Goal: Task Accomplishment & Management: Manage account settings

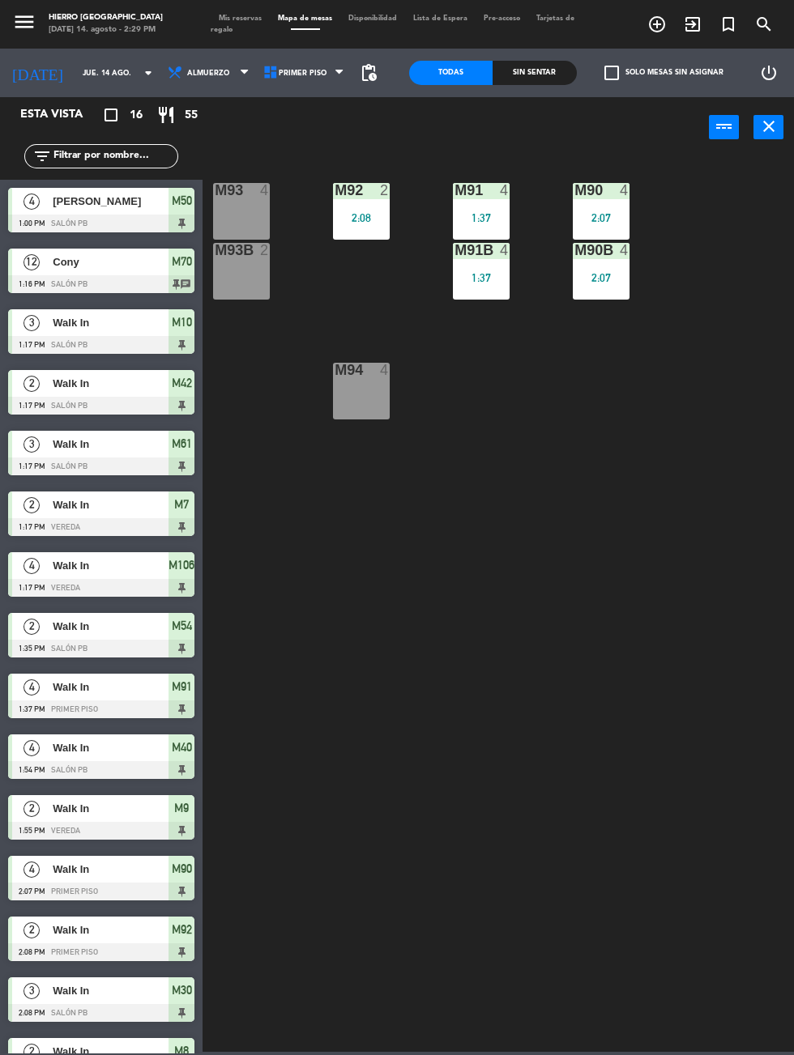
click at [232, 18] on span "Mis reservas" at bounding box center [240, 18] width 59 height 7
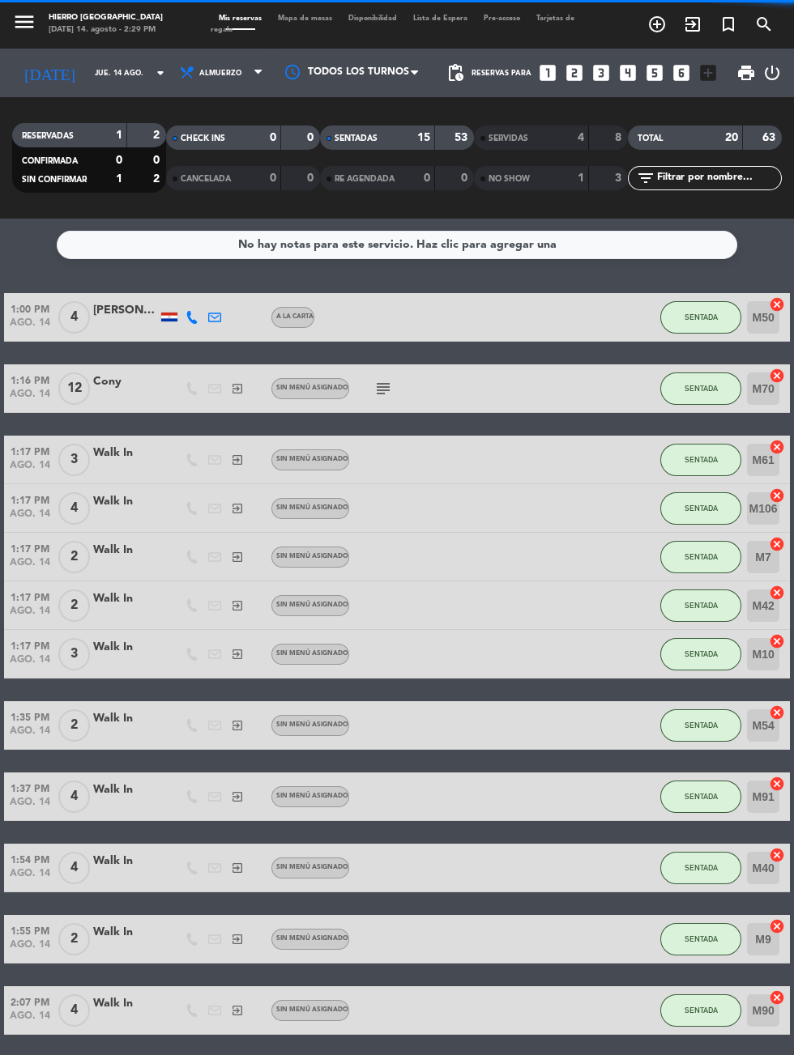
click at [579, 75] on icon "looks_two" at bounding box center [574, 72] width 21 height 21
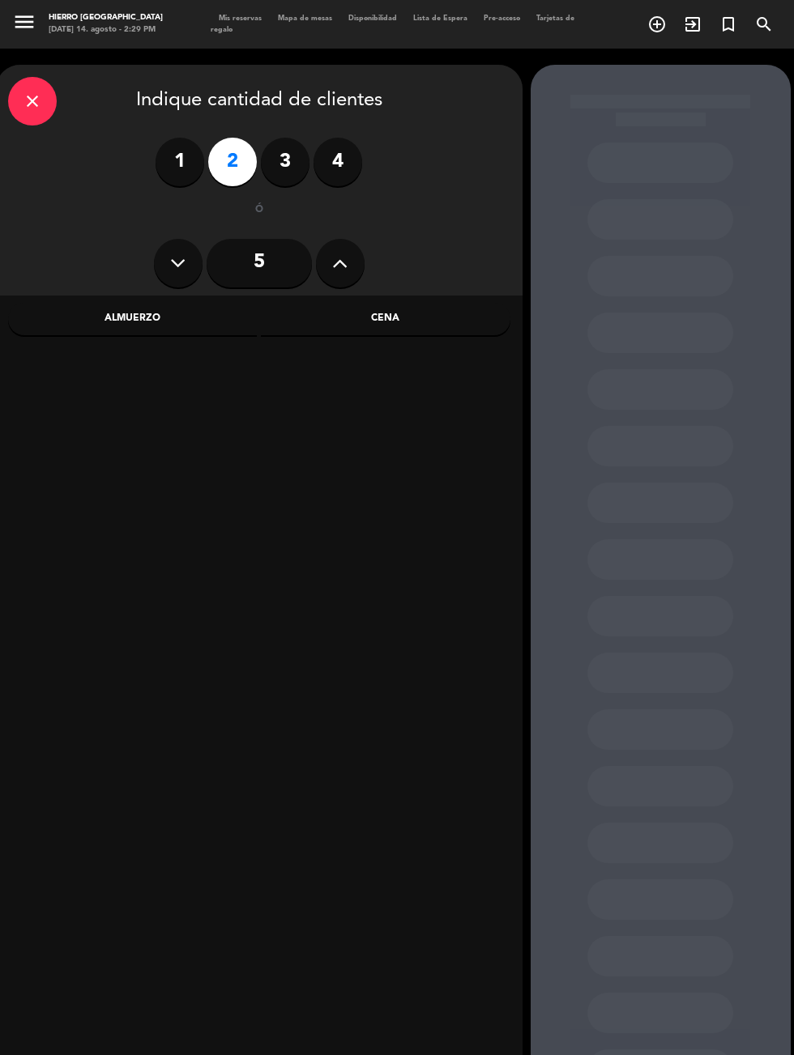
click at [183, 351] on div at bounding box center [259, 686] width 526 height 781
click at [211, 330] on div "Almuerzo" at bounding box center [132, 319] width 249 height 32
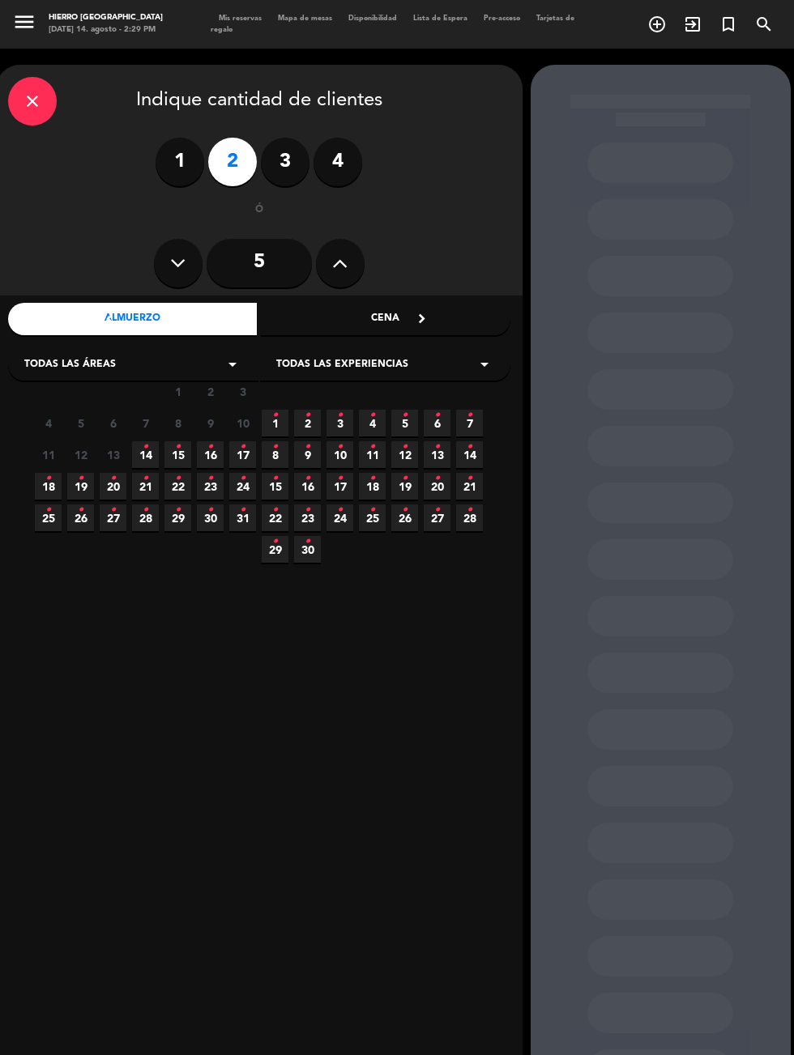
click at [145, 454] on icon "•" at bounding box center [146, 447] width 6 height 26
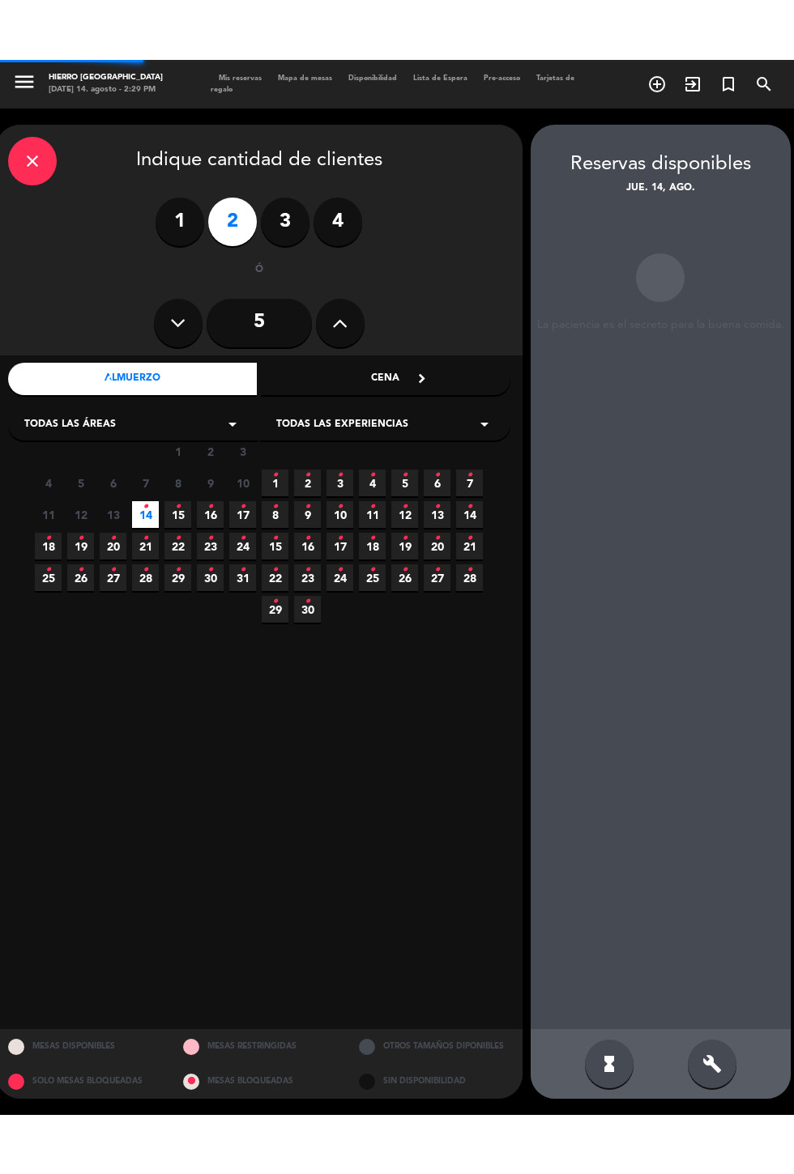
scroll to position [65, 0]
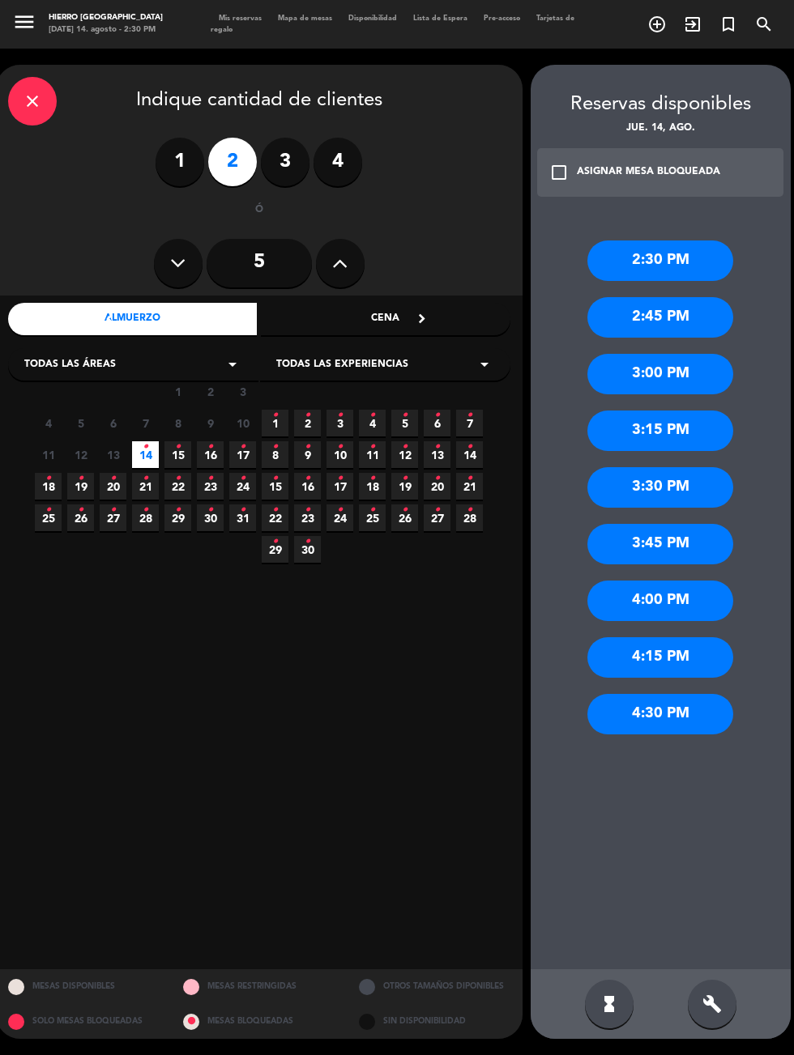
click at [684, 694] on div "4:30 PM" at bounding box center [660, 714] width 146 height 40
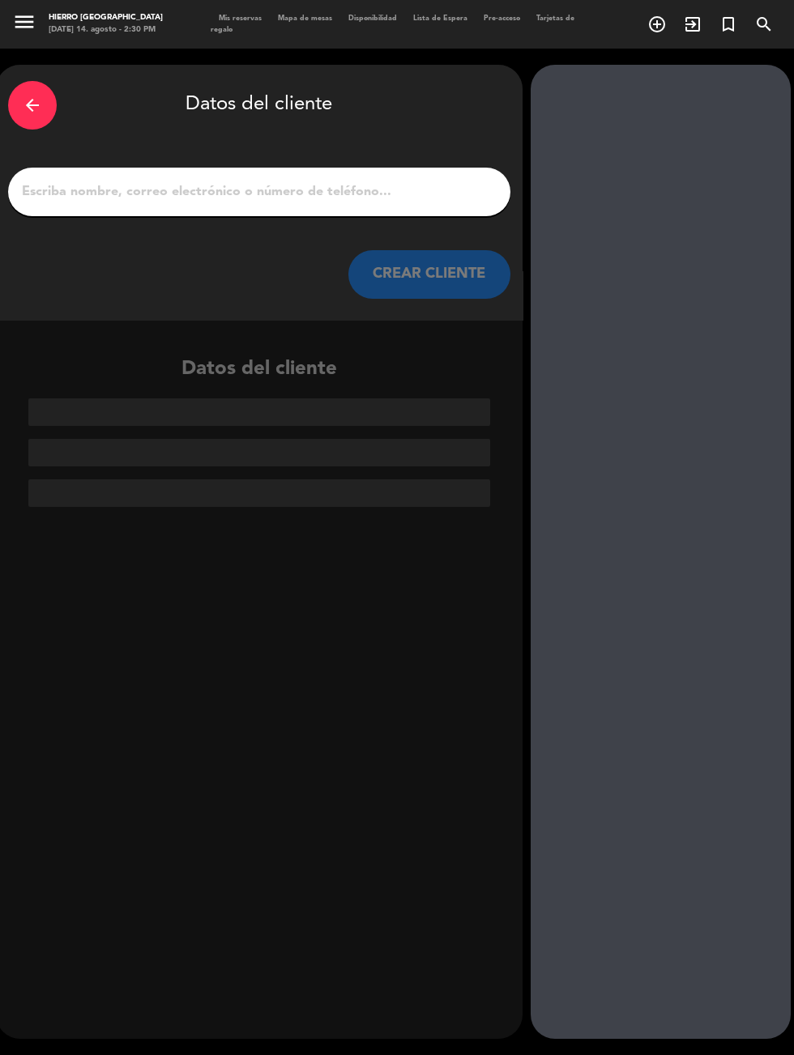
click at [420, 181] on input "1" at bounding box center [259, 192] width 478 height 23
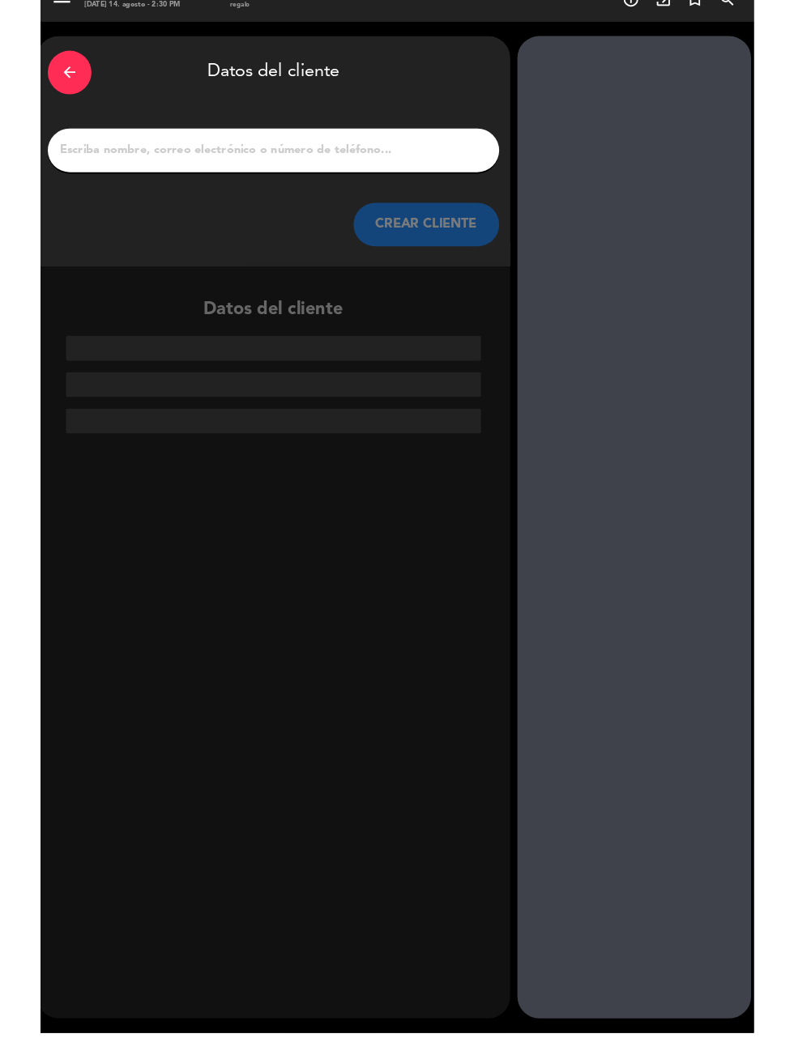
scroll to position [40, 0]
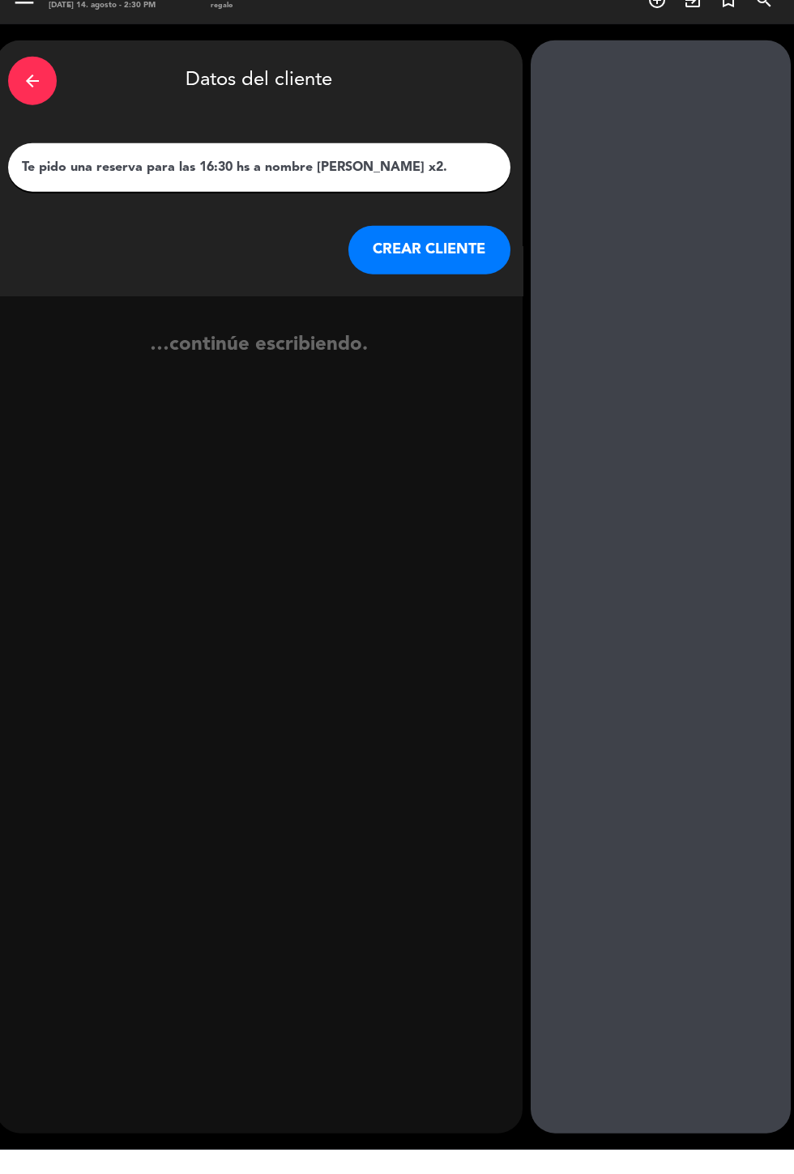
click at [327, 181] on input "Te pido una reserva para las 16:30 hs a nombre [PERSON_NAME] x2." at bounding box center [259, 192] width 478 height 23
click at [330, 181] on input "[PERSON_NAME] x2." at bounding box center [259, 192] width 478 height 23
type input "[PERSON_NAME]"
click at [486, 250] on button "CREAR CLIENTE" at bounding box center [429, 274] width 162 height 49
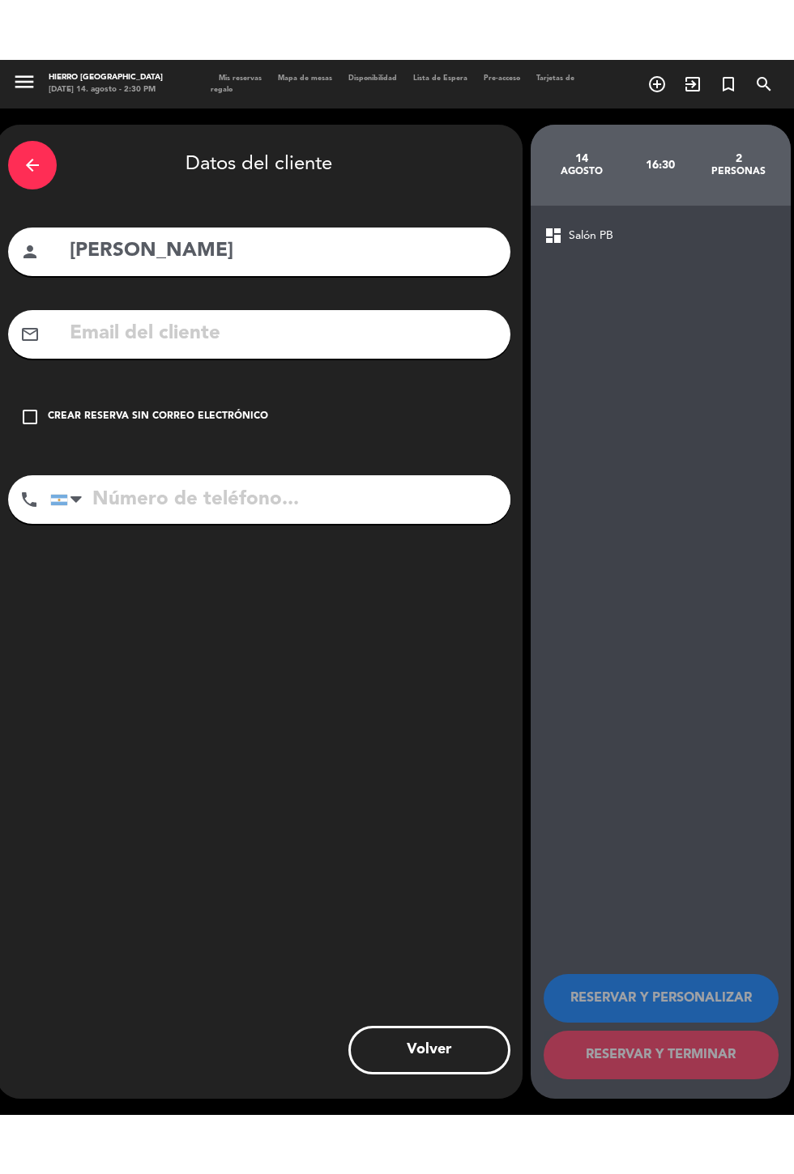
scroll to position [65, 0]
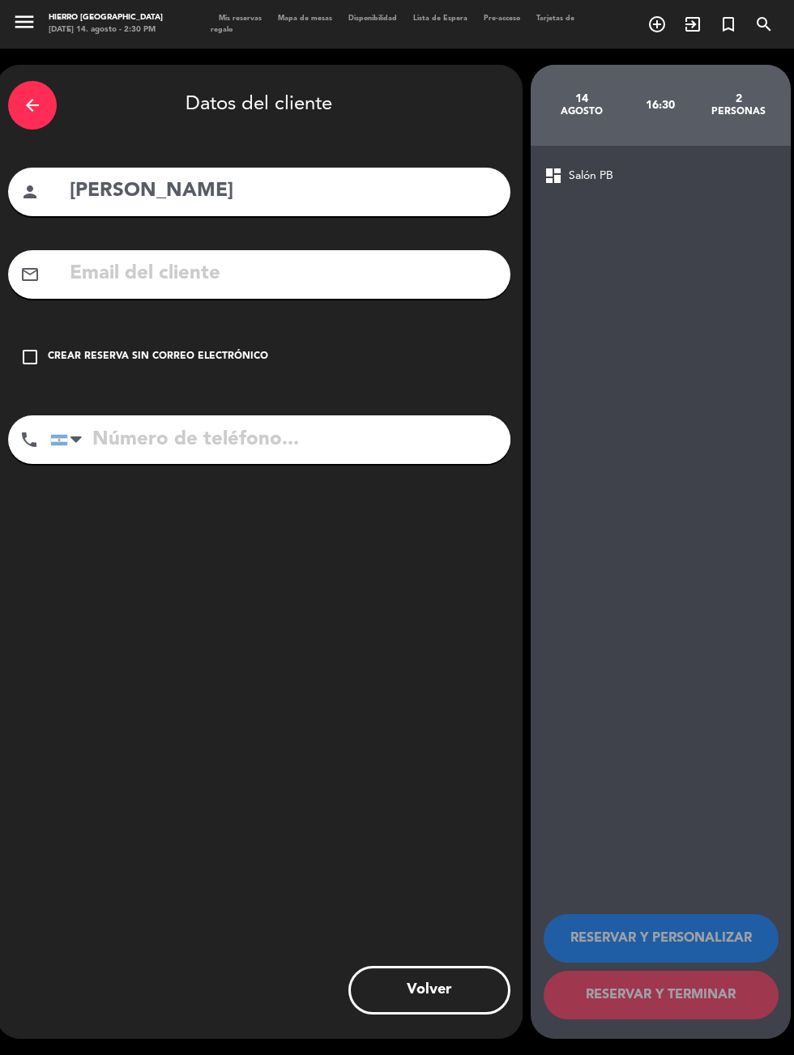
click at [153, 333] on div "check_box_outline_blank Crear reserva sin correo electrónico" at bounding box center [259, 357] width 502 height 49
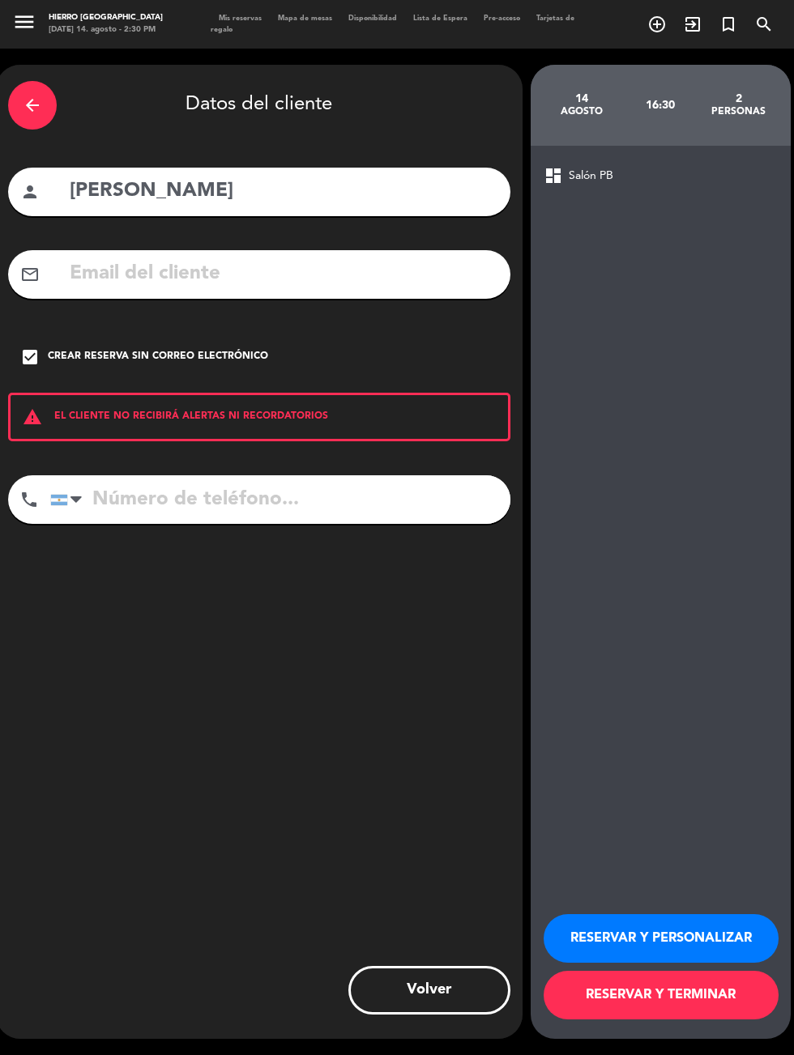
click at [654, 963] on button "RESERVAR Y PERSONALIZAR" at bounding box center [660, 938] width 235 height 49
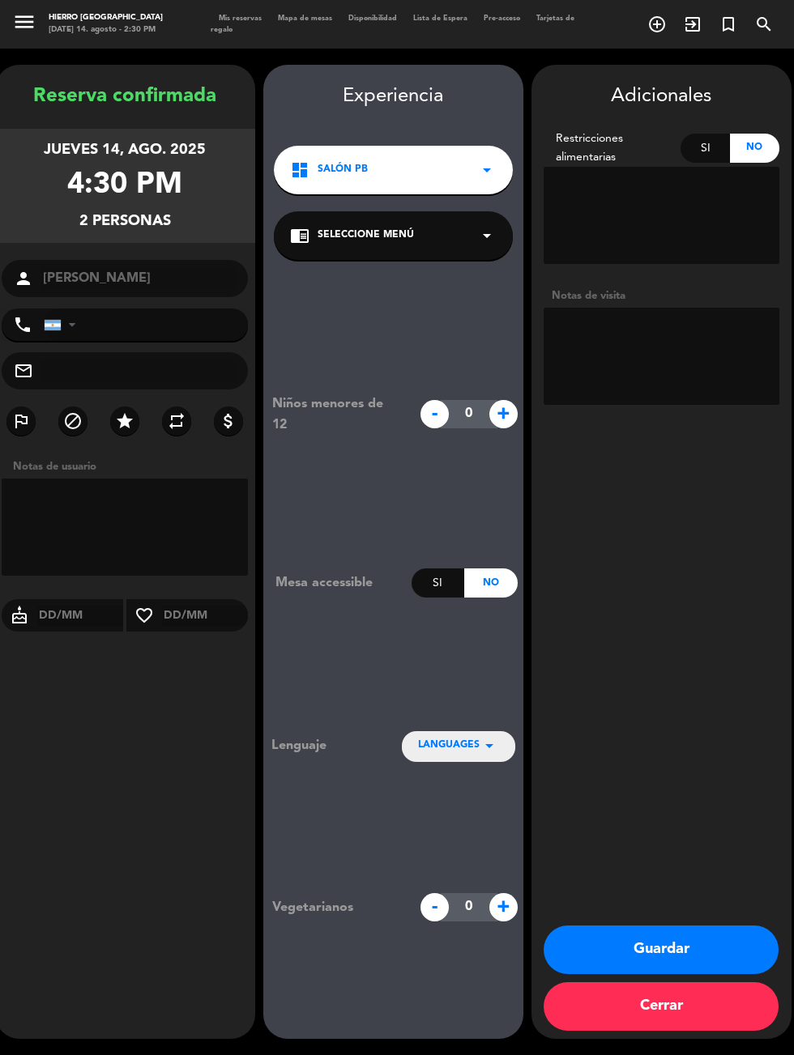
click at [696, 311] on textarea at bounding box center [661, 356] width 236 height 97
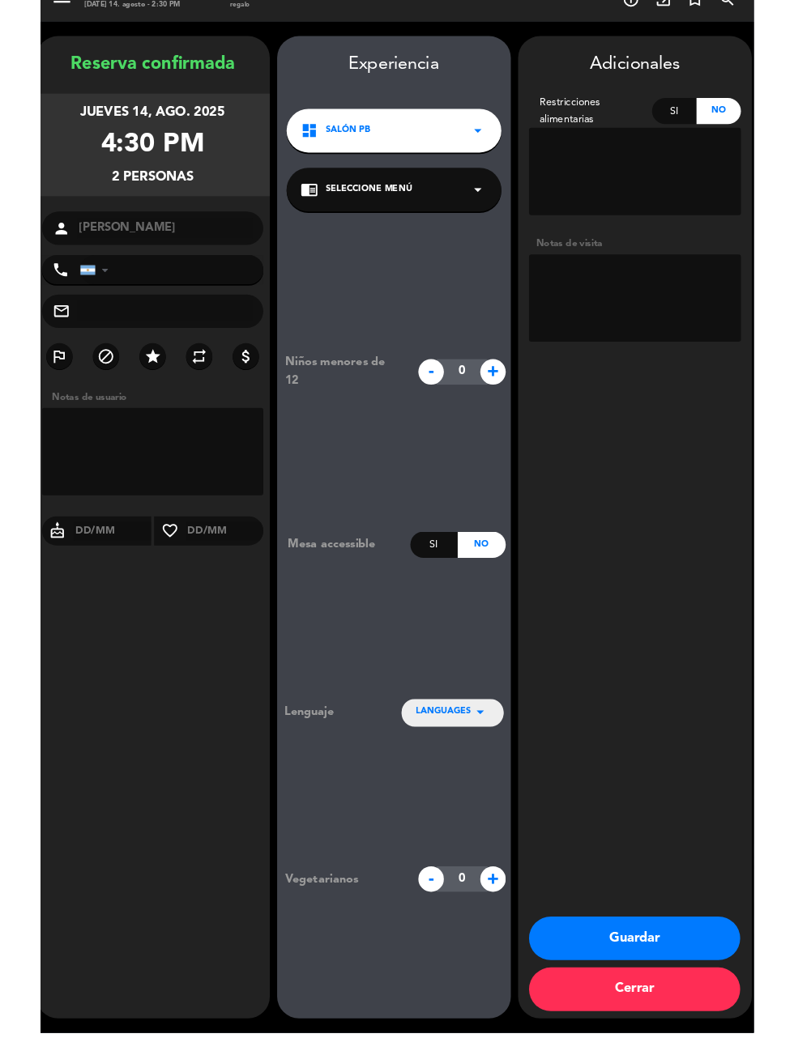
scroll to position [40, 0]
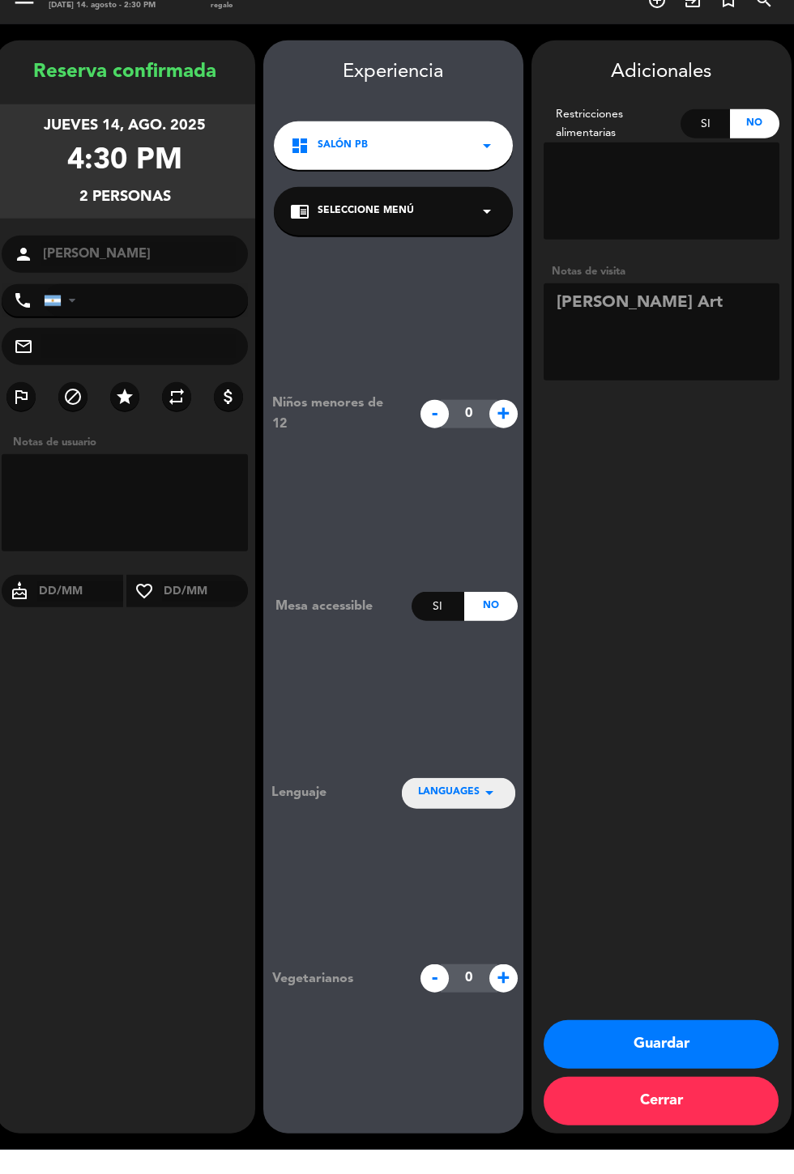
type textarea "[PERSON_NAME] Art"
click at [692, 606] on div "Adicionales Restricciones alimentarias Si No Notas de visita Guardar Cerrar" at bounding box center [661, 611] width 260 height 1093
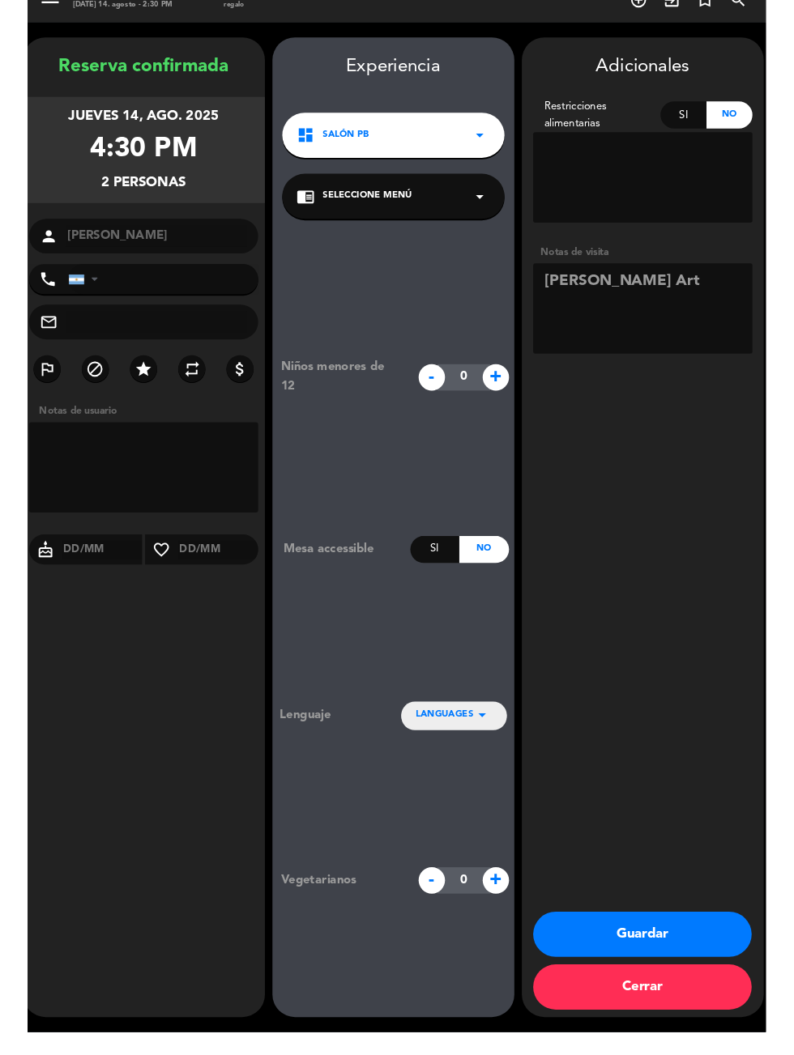
scroll to position [65, 0]
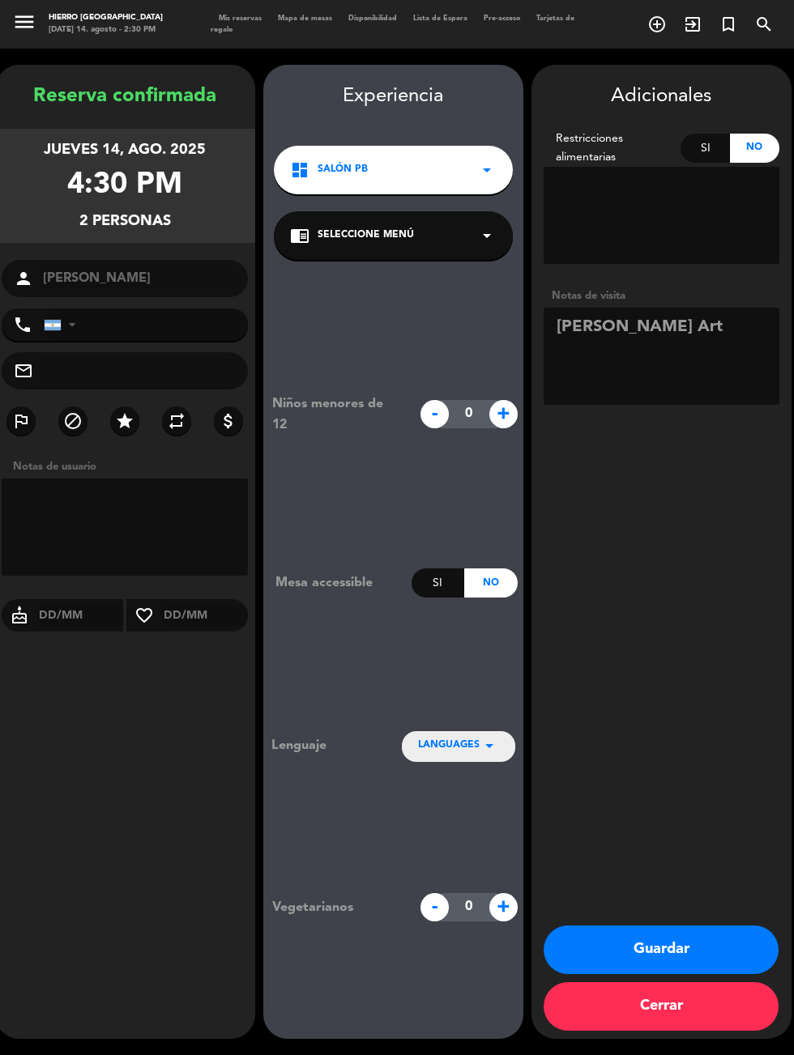
click at [671, 974] on button "Guardar" at bounding box center [660, 950] width 235 height 49
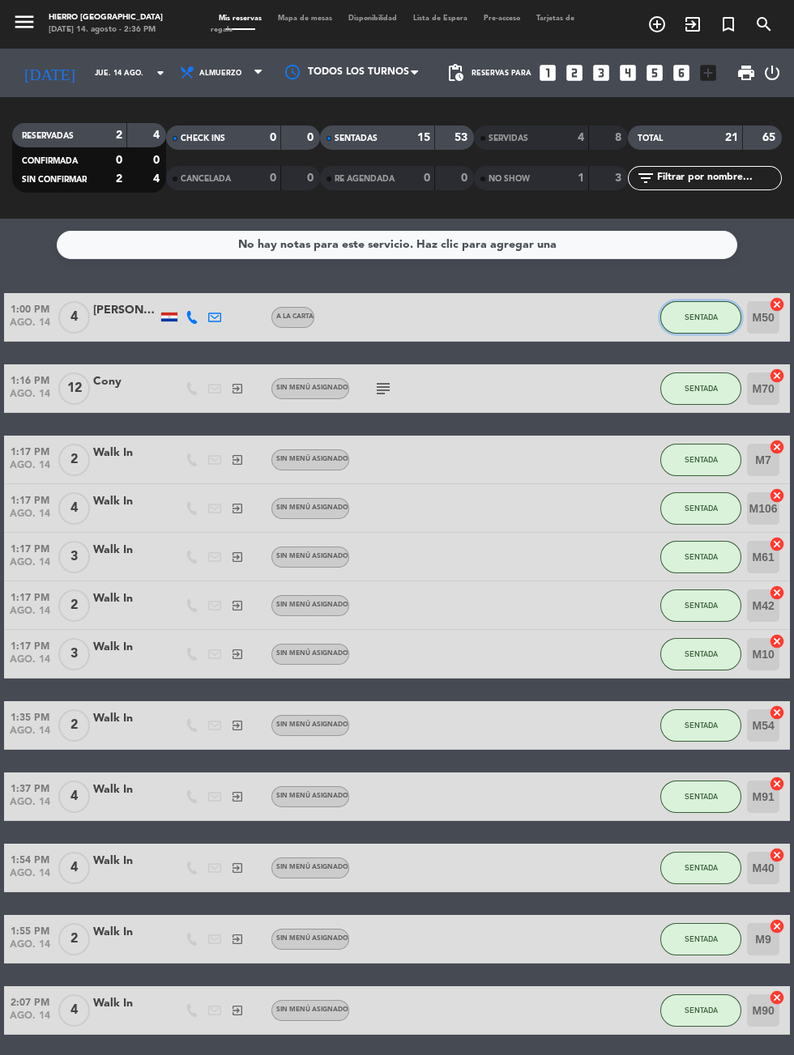
click at [712, 313] on span "SENTADA" at bounding box center [700, 317] width 33 height 9
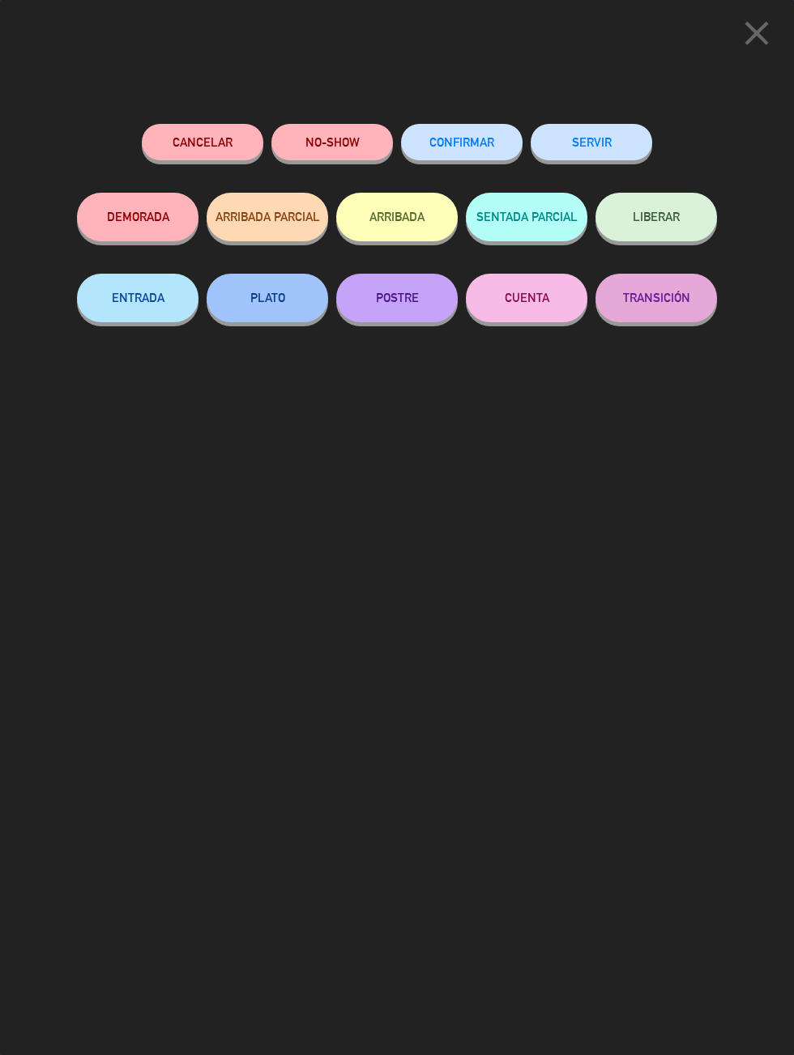
click at [613, 151] on button "SERVIR" at bounding box center [590, 142] width 121 height 36
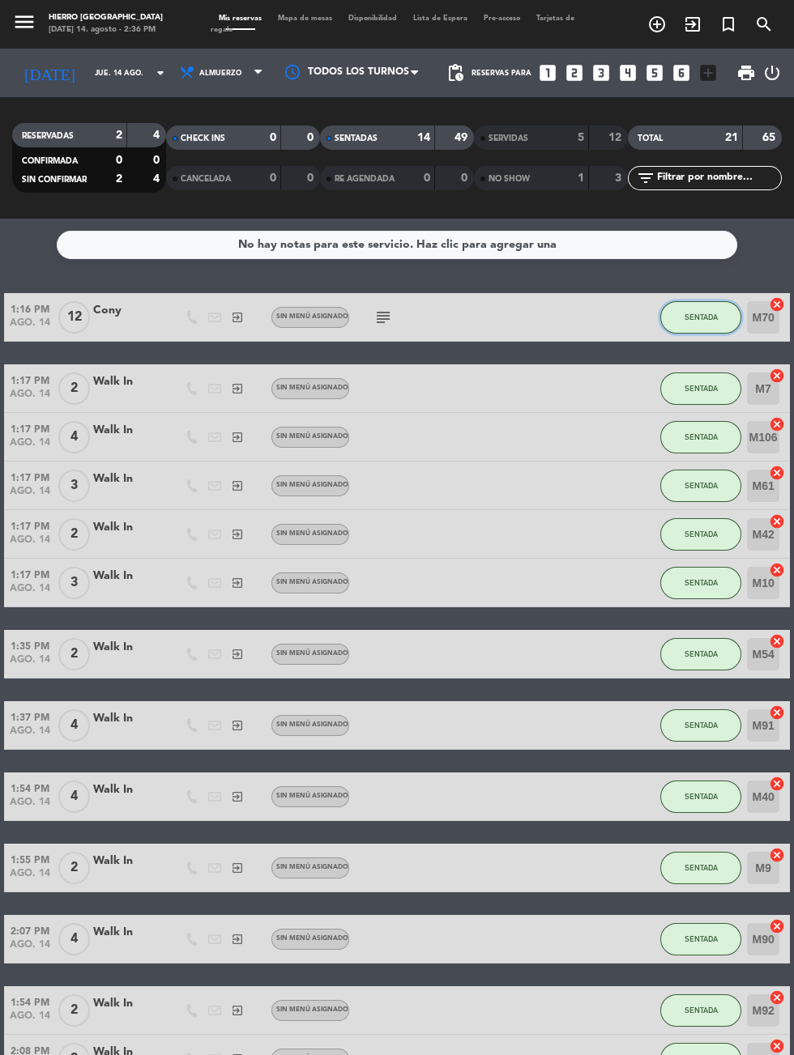
click at [688, 301] on button "SENTADA" at bounding box center [700, 317] width 81 height 32
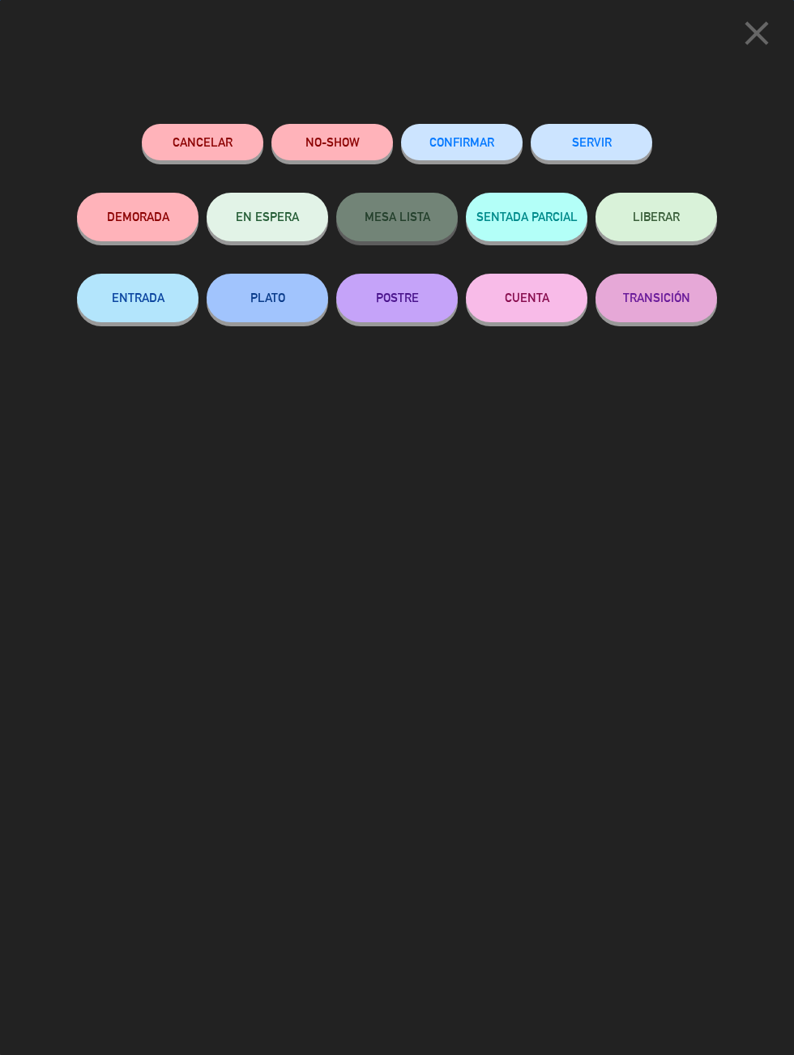
click at [607, 143] on button "SERVIR" at bounding box center [590, 142] width 121 height 36
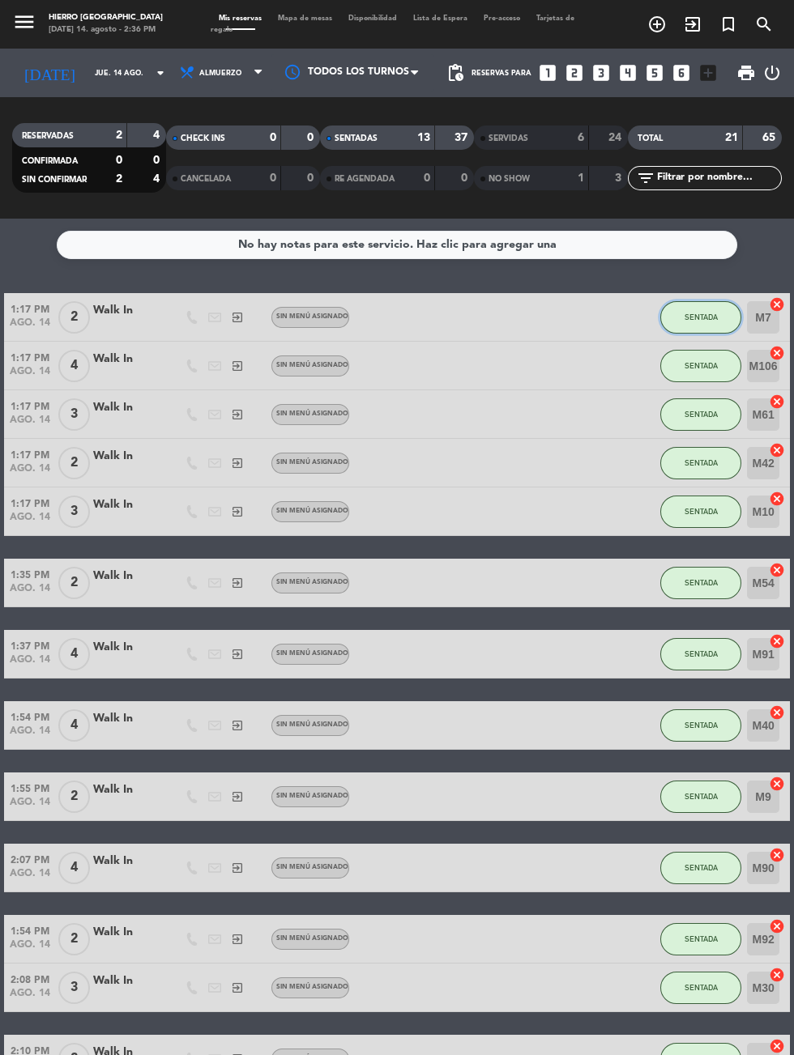
click at [696, 313] on span "SENTADA" at bounding box center [700, 317] width 33 height 9
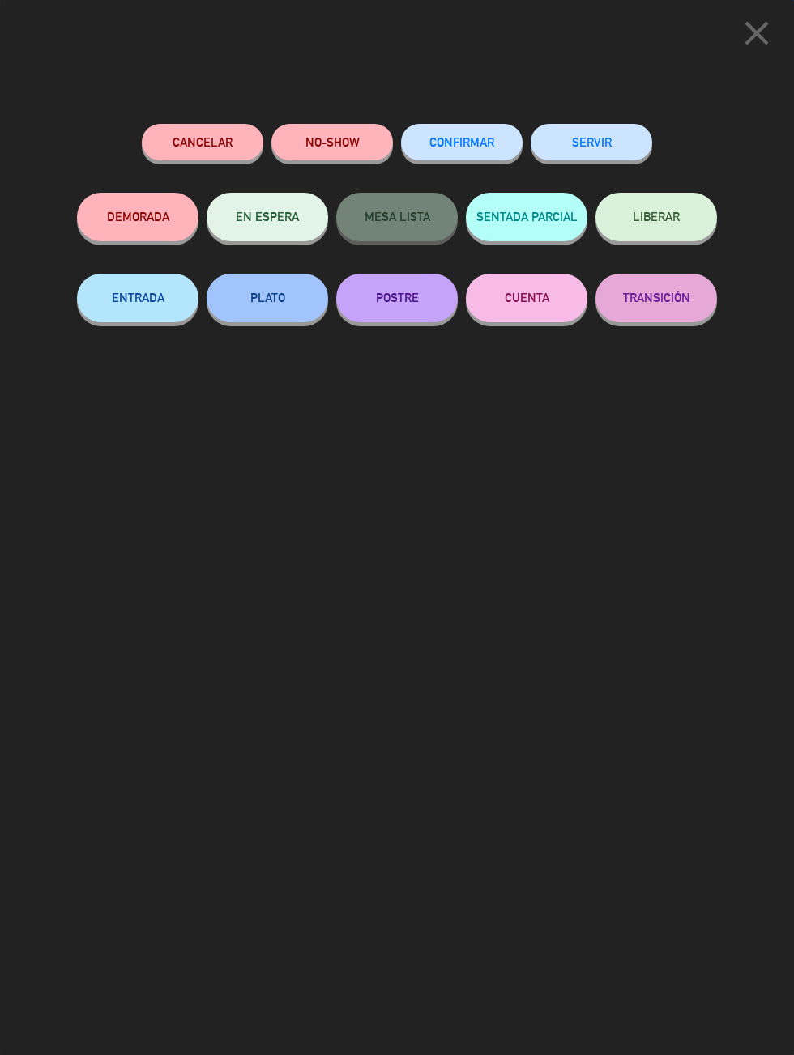
click at [596, 130] on button "SERVIR" at bounding box center [590, 142] width 121 height 36
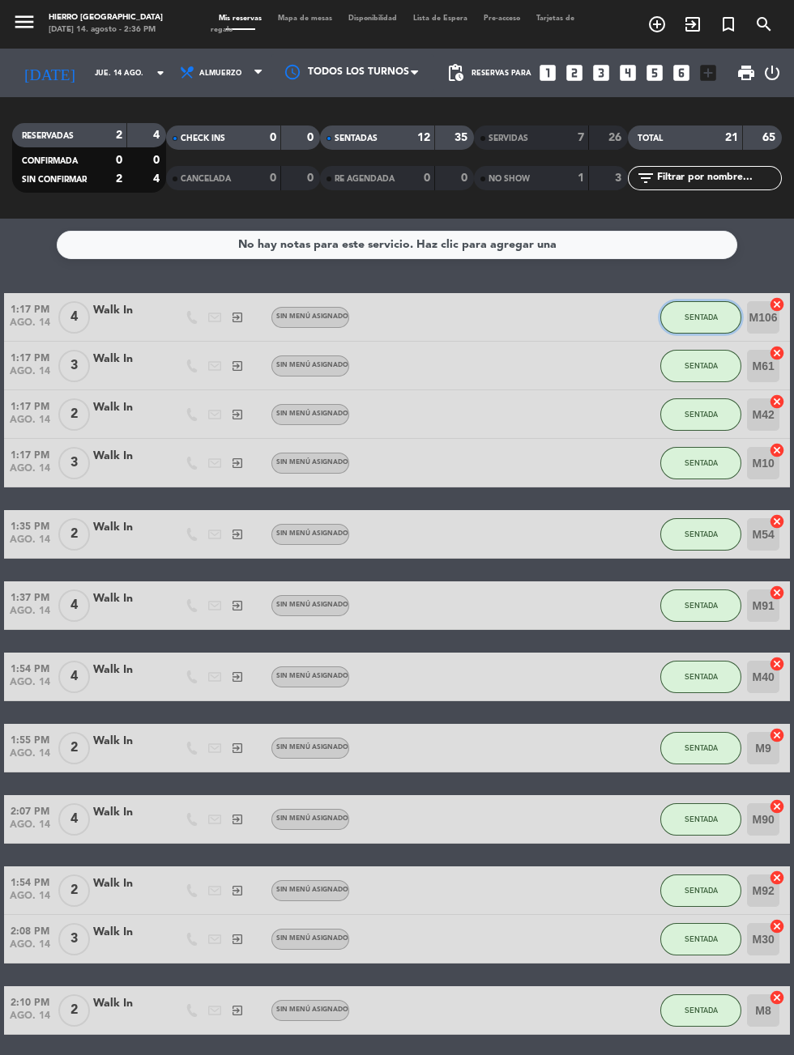
click at [695, 313] on span "SENTADA" at bounding box center [700, 317] width 33 height 9
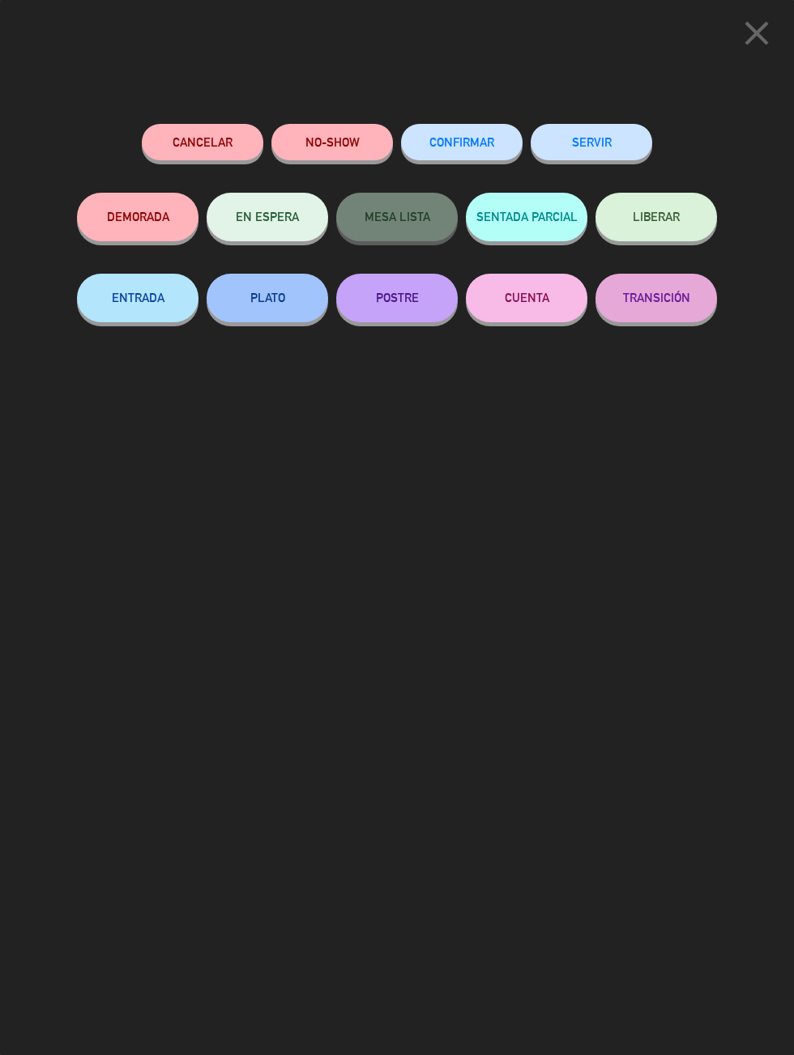
click at [615, 128] on button "SERVIR" at bounding box center [590, 142] width 121 height 36
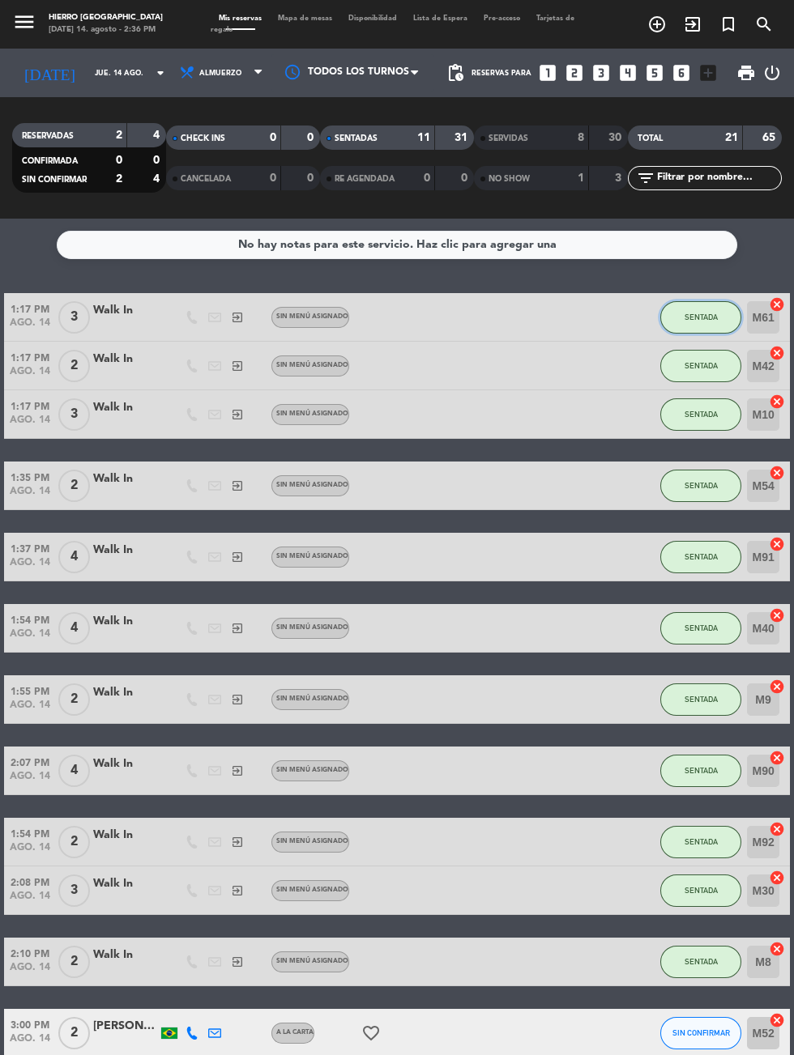
click at [671, 301] on button "SENTADA" at bounding box center [700, 317] width 81 height 32
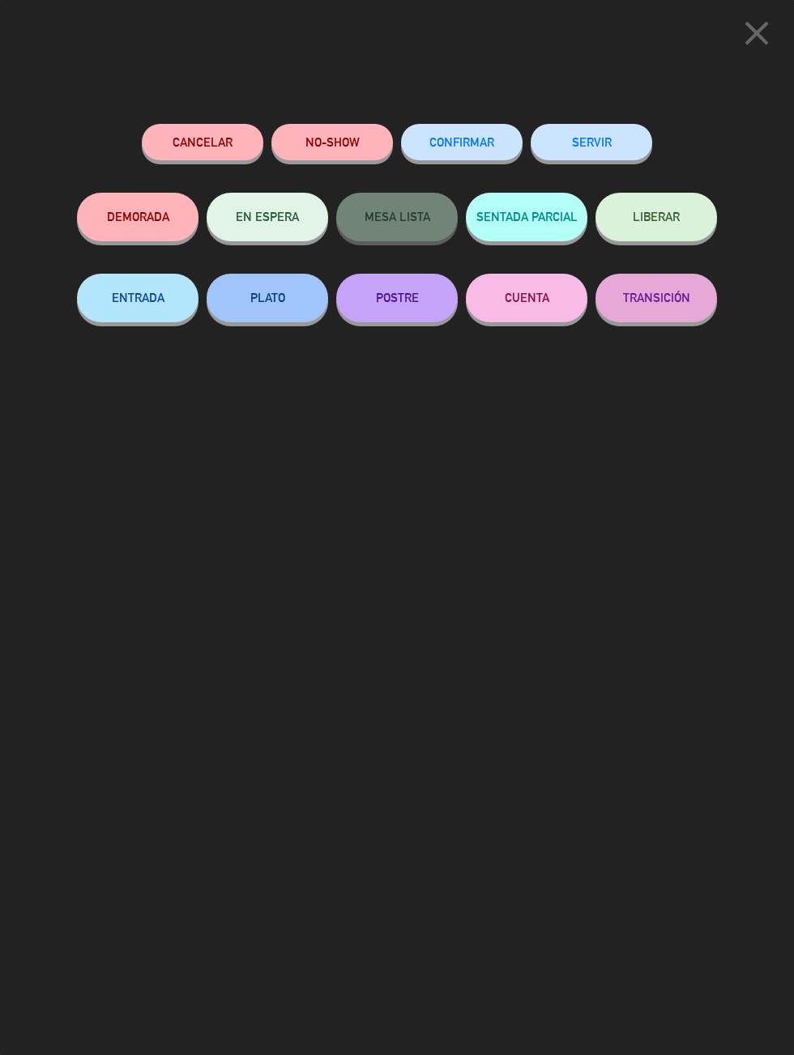
click at [573, 106] on div "close Cancelar NO-SHOW CONFIRMAR SERVIR DEMORADA EN ESPERA MESA LISTA SENTADA P…" at bounding box center [397, 527] width 794 height 1055
click at [574, 160] on button "SERVIR" at bounding box center [590, 142] width 121 height 36
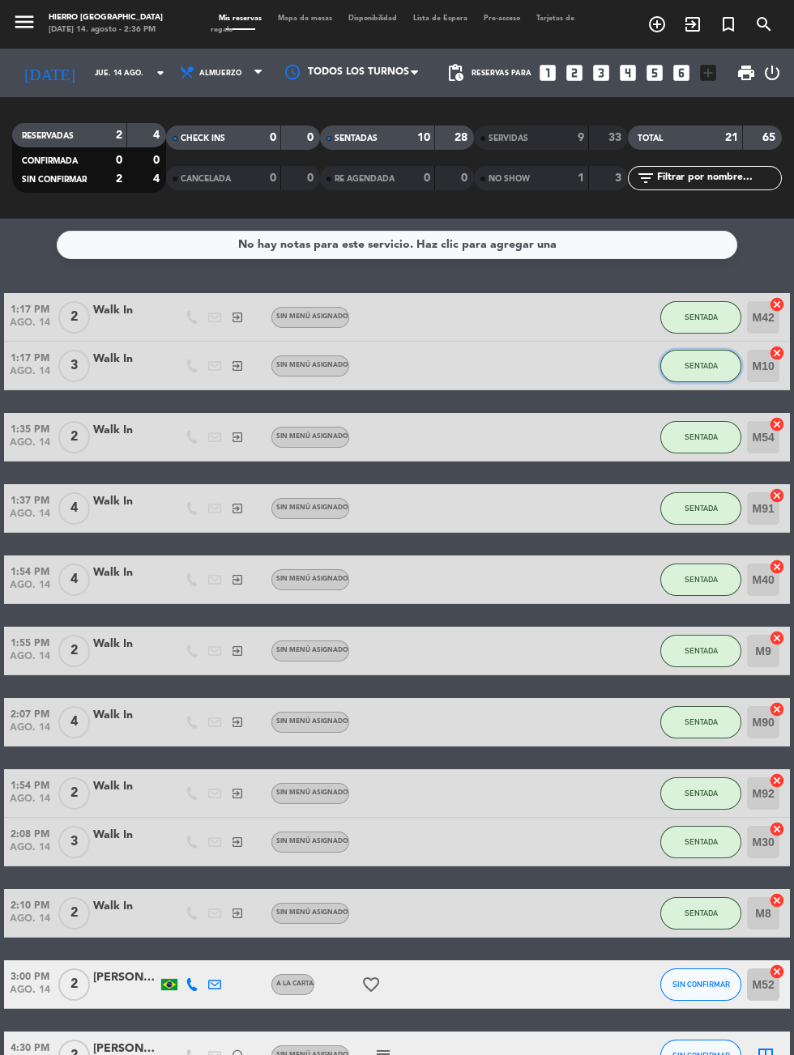
click at [701, 350] on button "SENTADA" at bounding box center [700, 366] width 81 height 32
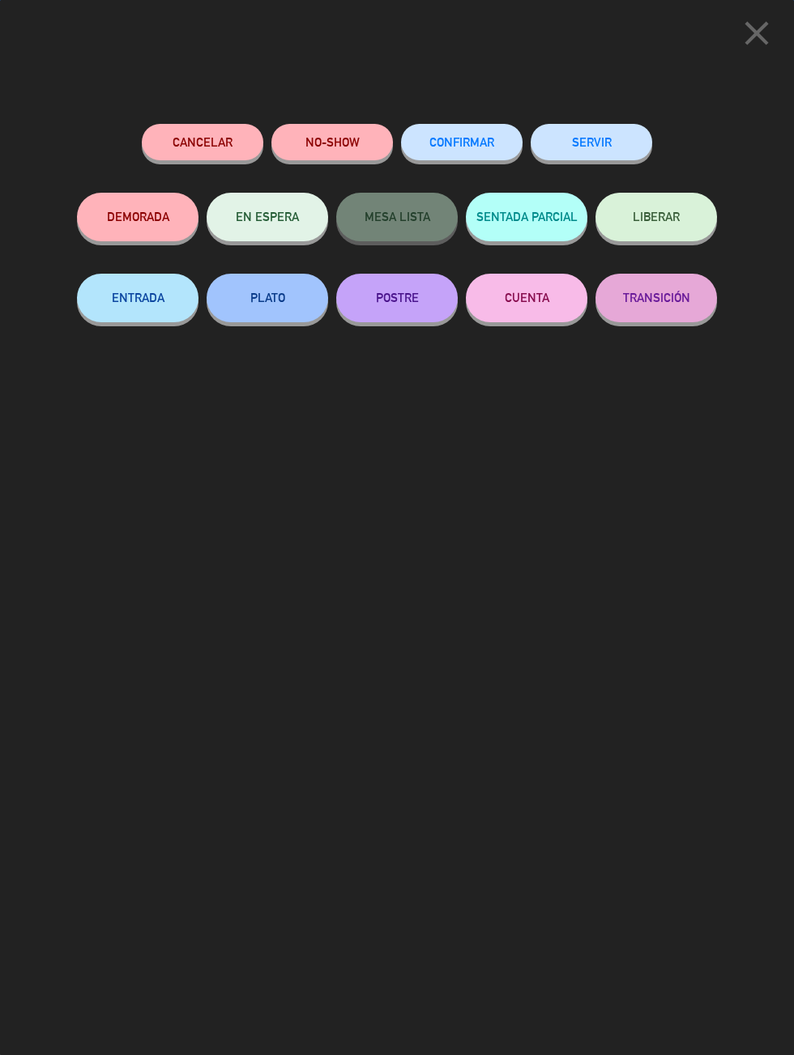
click at [579, 129] on button "SERVIR" at bounding box center [590, 142] width 121 height 36
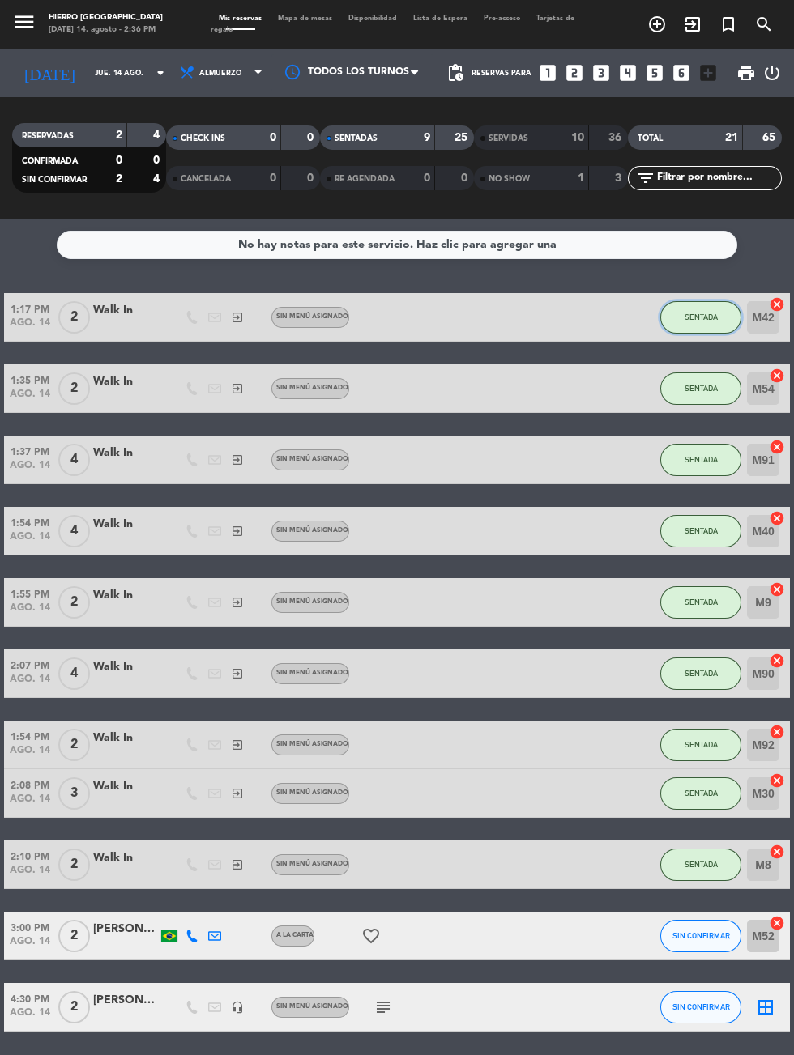
click at [691, 301] on button "SENTADA" at bounding box center [700, 317] width 81 height 32
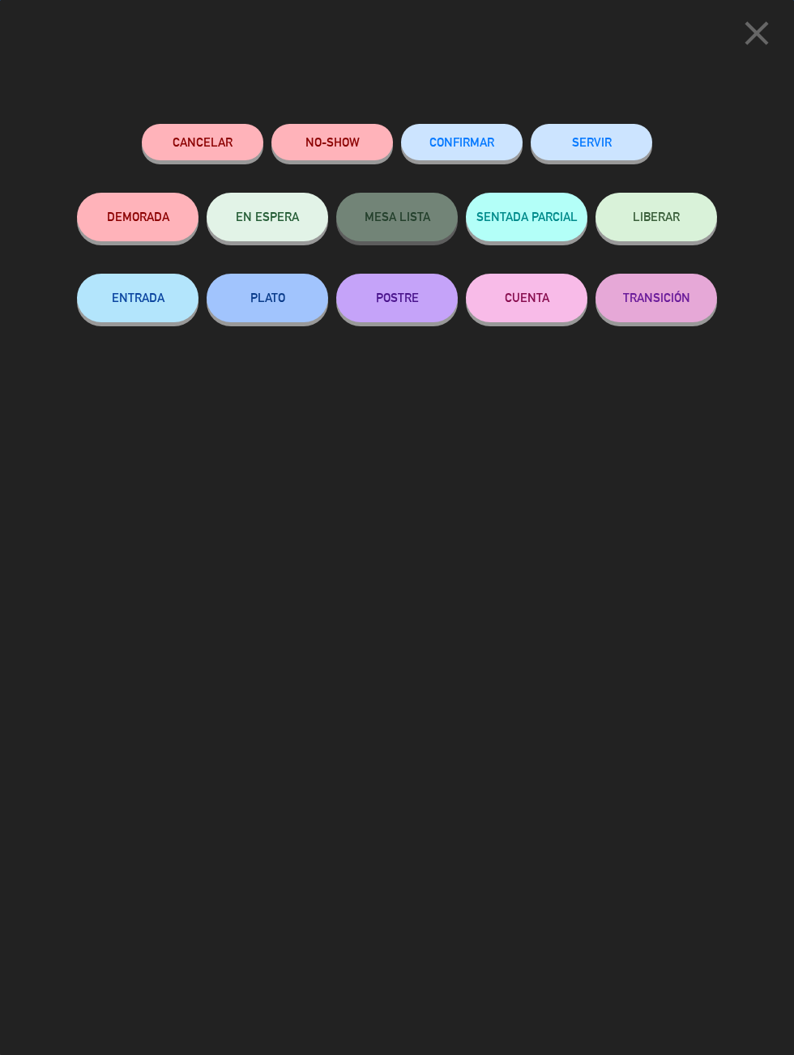
click at [611, 155] on button "SERVIR" at bounding box center [590, 142] width 121 height 36
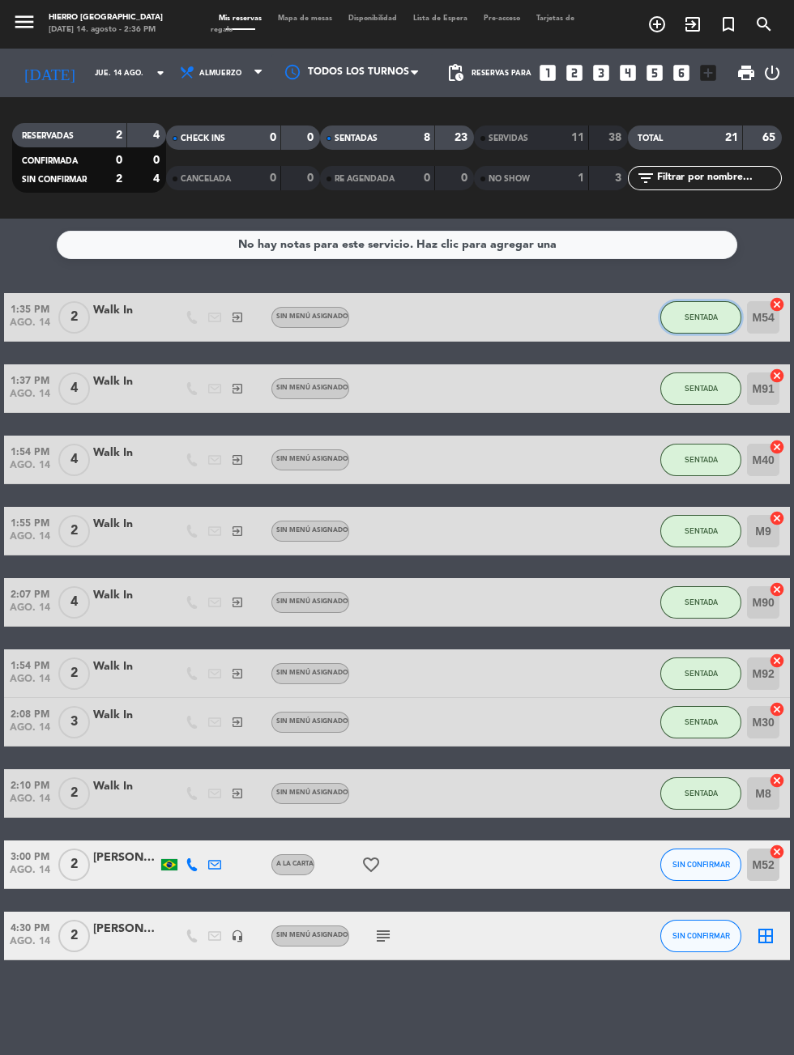
click at [702, 313] on span "SENTADA" at bounding box center [700, 317] width 33 height 9
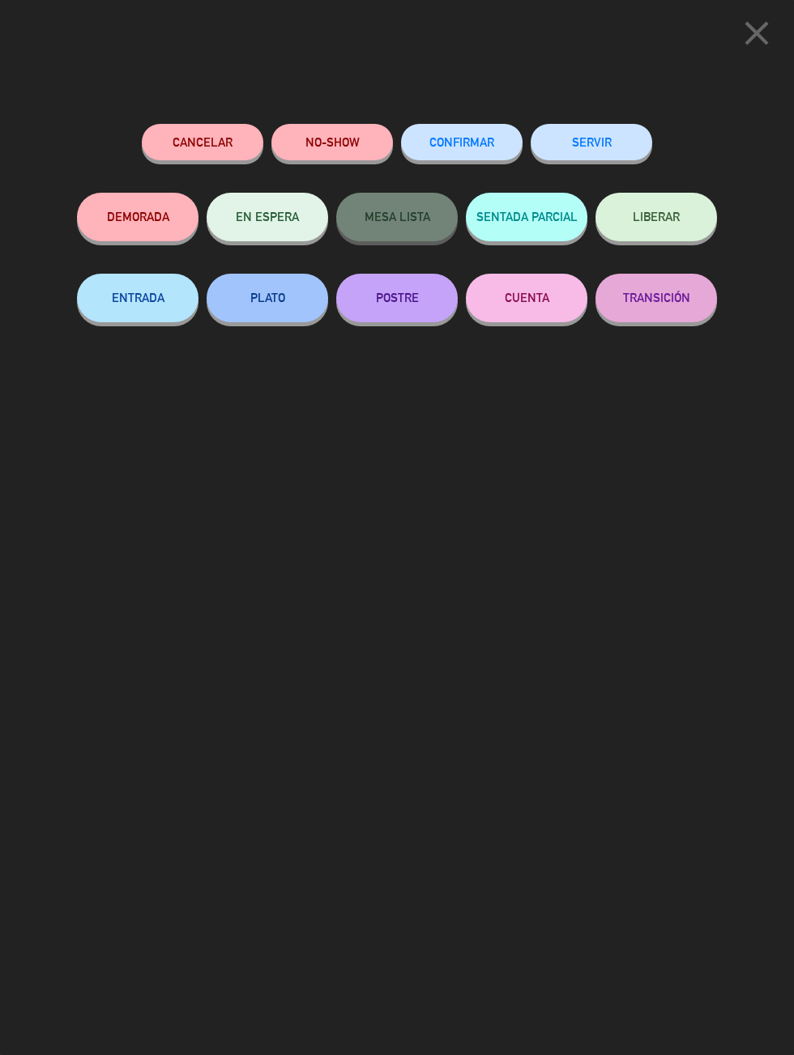
click at [597, 157] on button "SERVIR" at bounding box center [590, 142] width 121 height 36
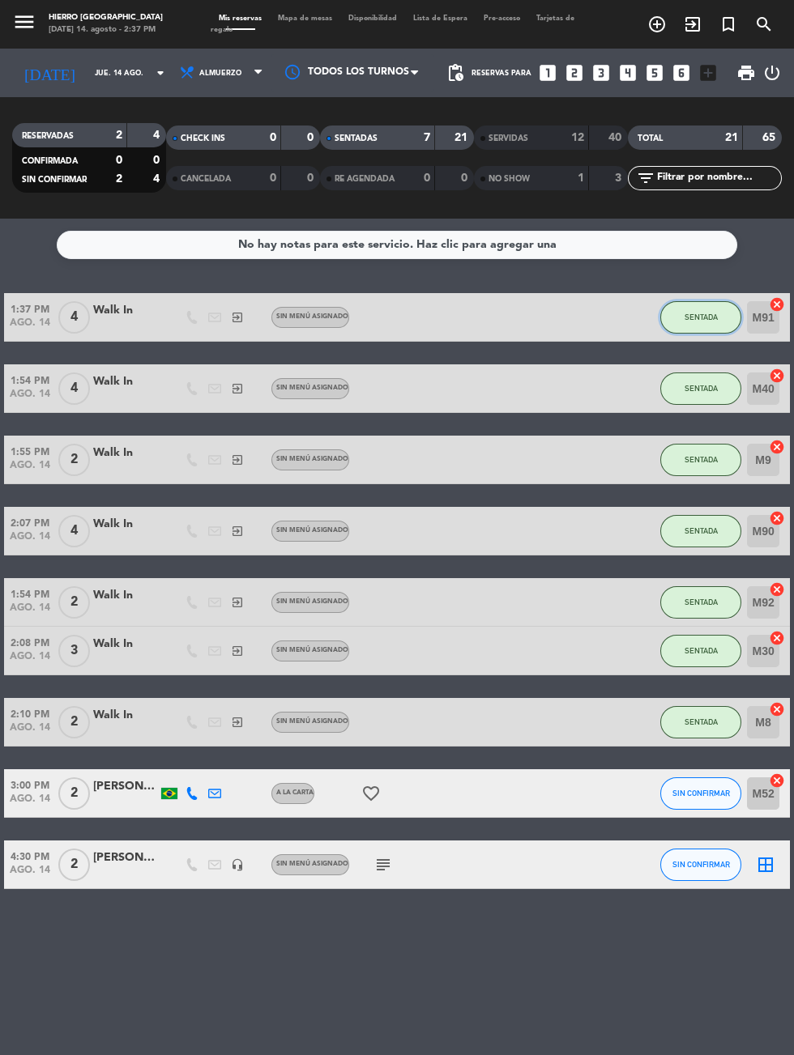
click at [675, 301] on button "SENTADA" at bounding box center [700, 317] width 81 height 32
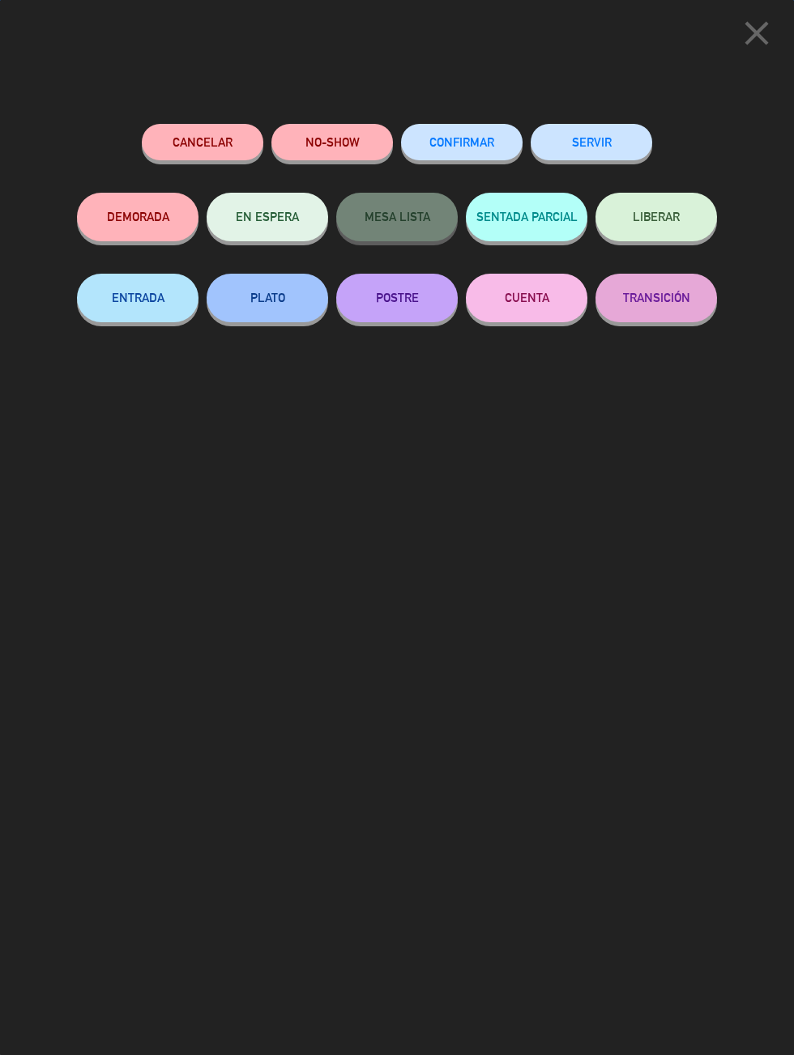
click at [568, 147] on button "SERVIR" at bounding box center [590, 142] width 121 height 36
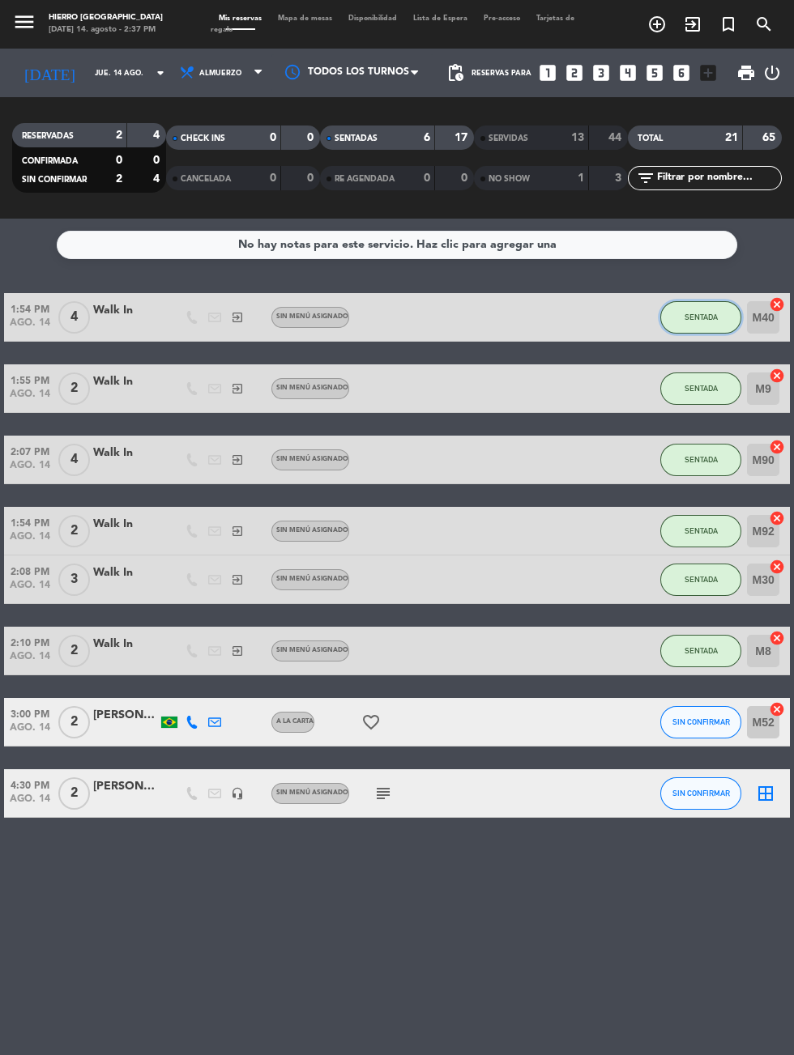
click at [691, 313] on span "SENTADA" at bounding box center [700, 317] width 33 height 9
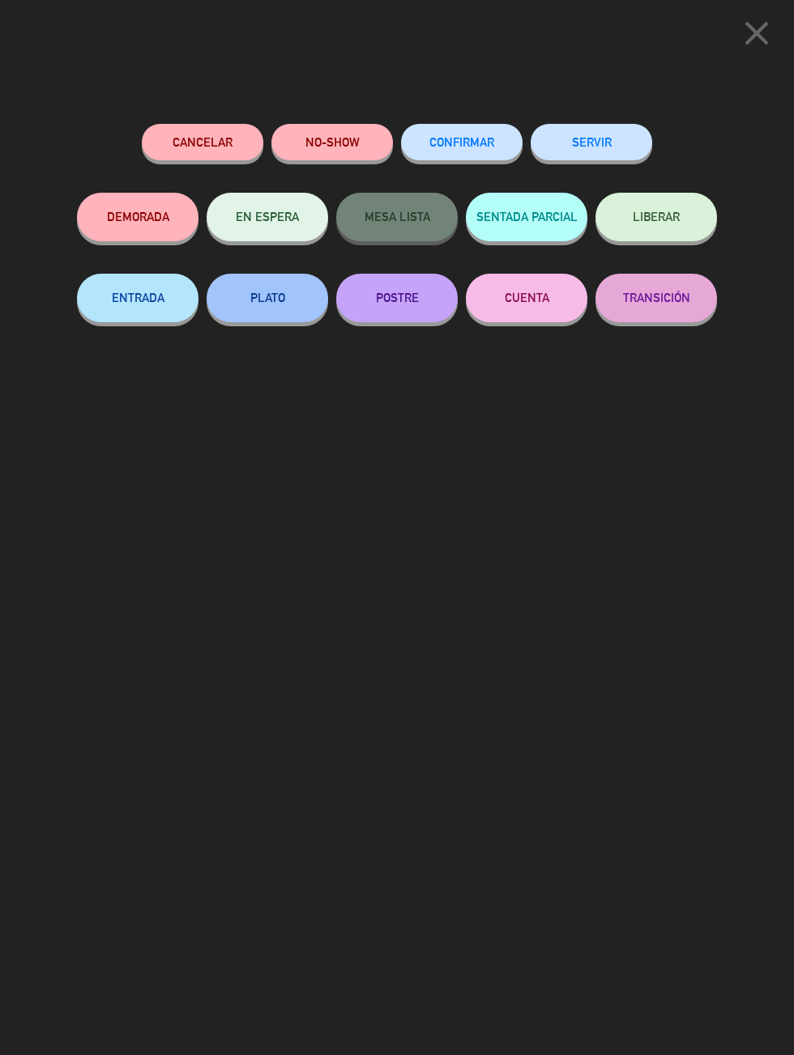
click at [577, 155] on button "SERVIR" at bounding box center [590, 142] width 121 height 36
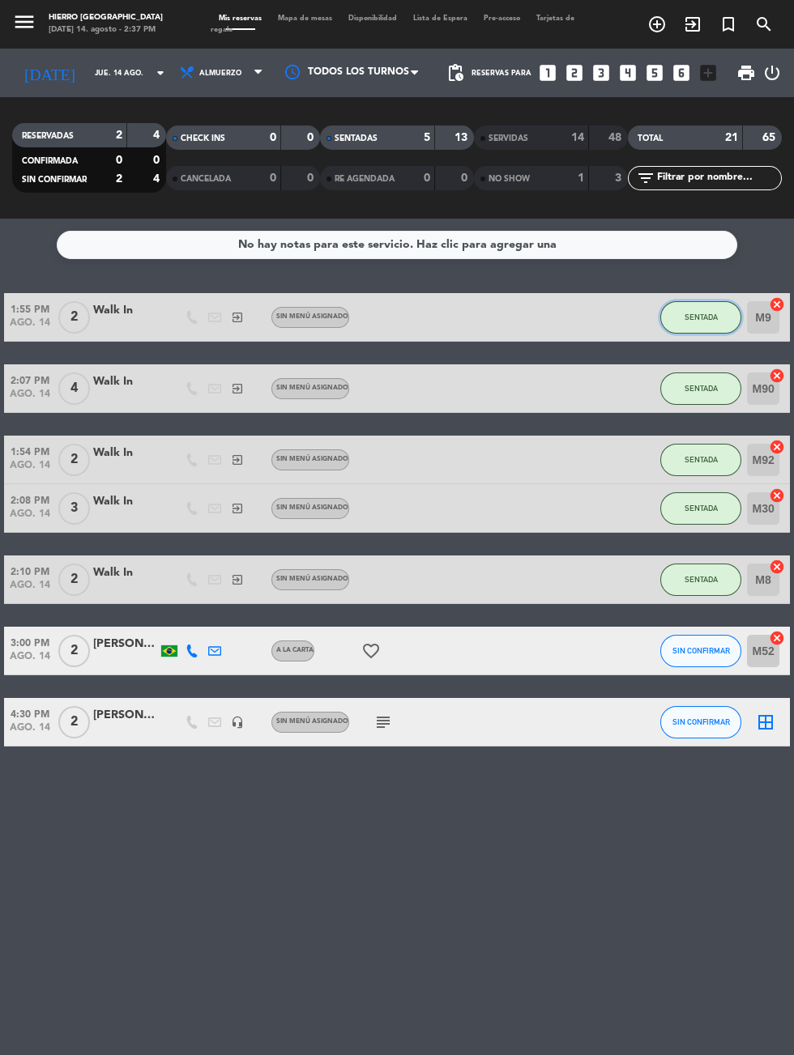
click at [690, 301] on button "SENTADA" at bounding box center [700, 317] width 81 height 32
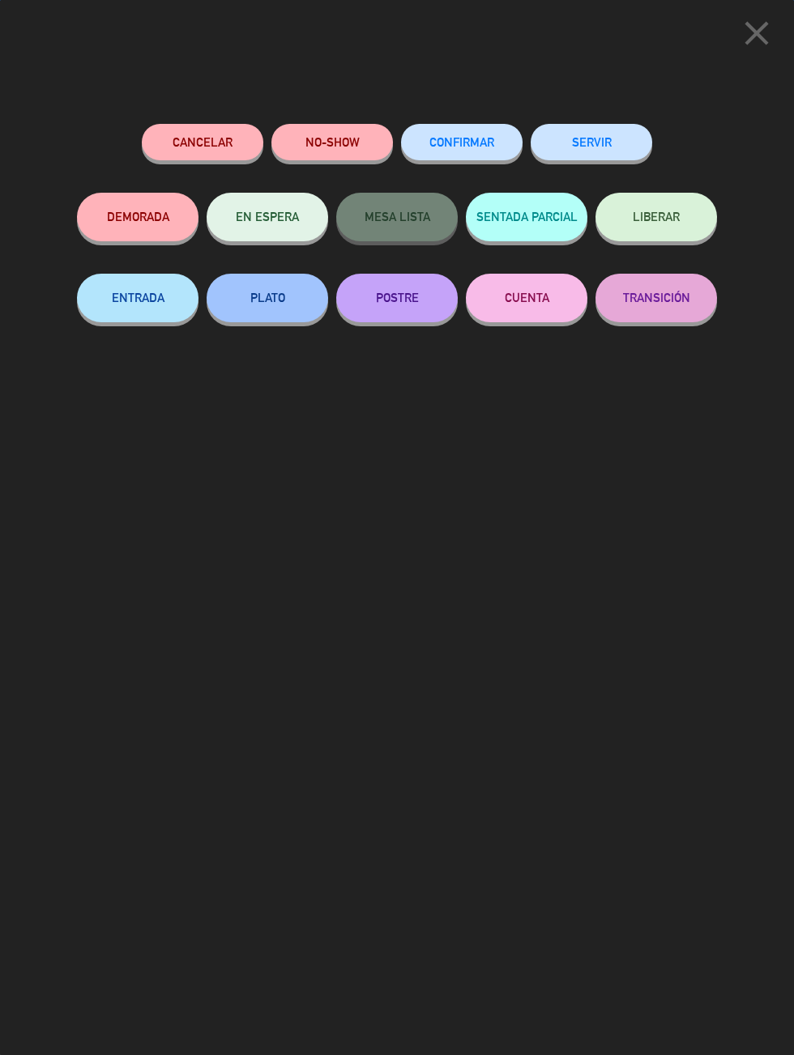
click at [586, 143] on button "SERVIR" at bounding box center [590, 142] width 121 height 36
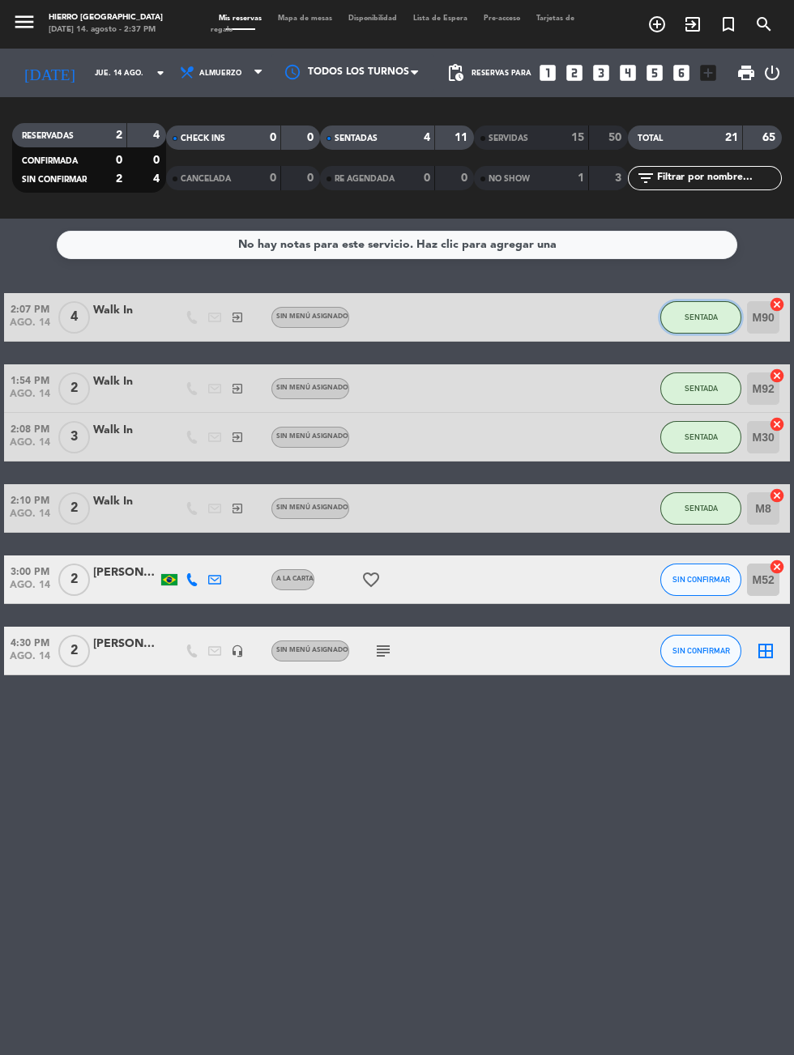
click at [679, 301] on button "SENTADA" at bounding box center [700, 317] width 81 height 32
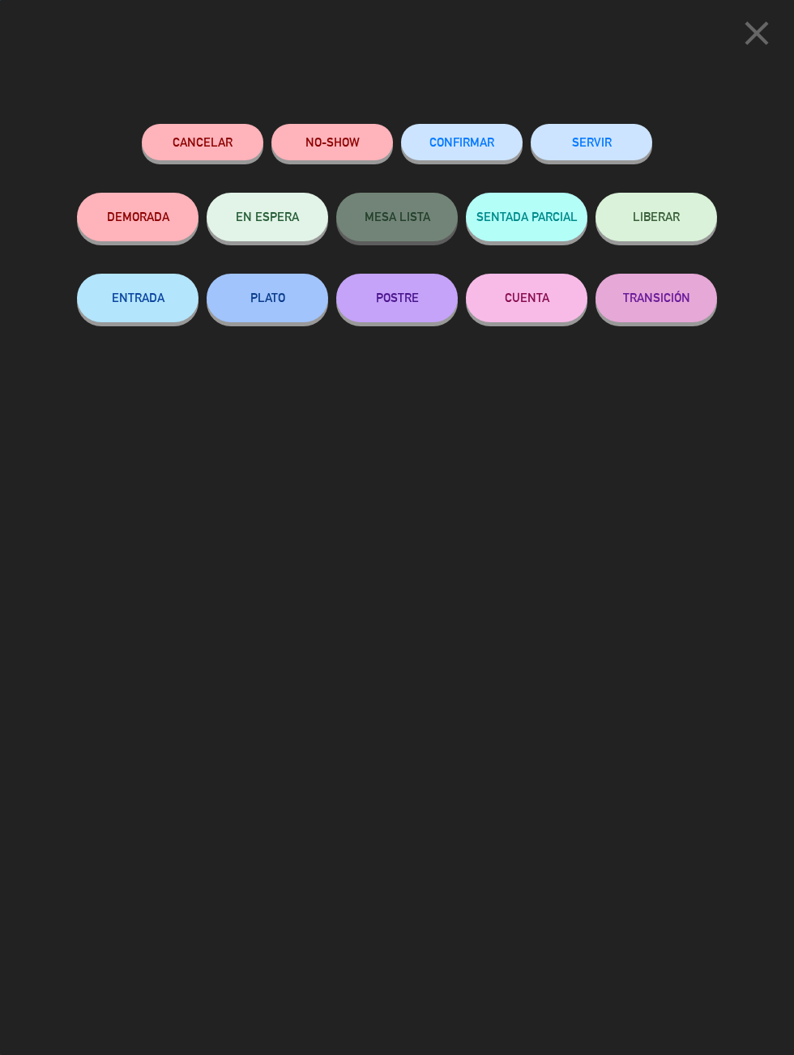
click at [613, 129] on button "SERVIR" at bounding box center [590, 142] width 121 height 36
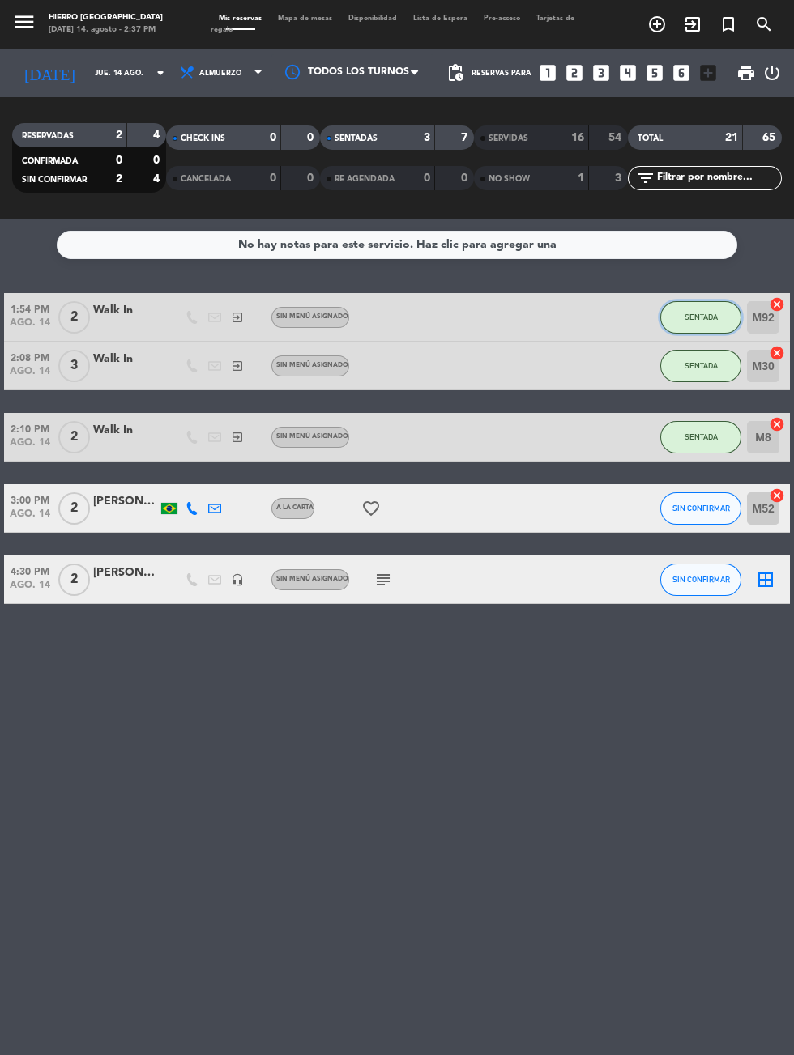
click at [700, 313] on span "SENTADA" at bounding box center [700, 317] width 33 height 9
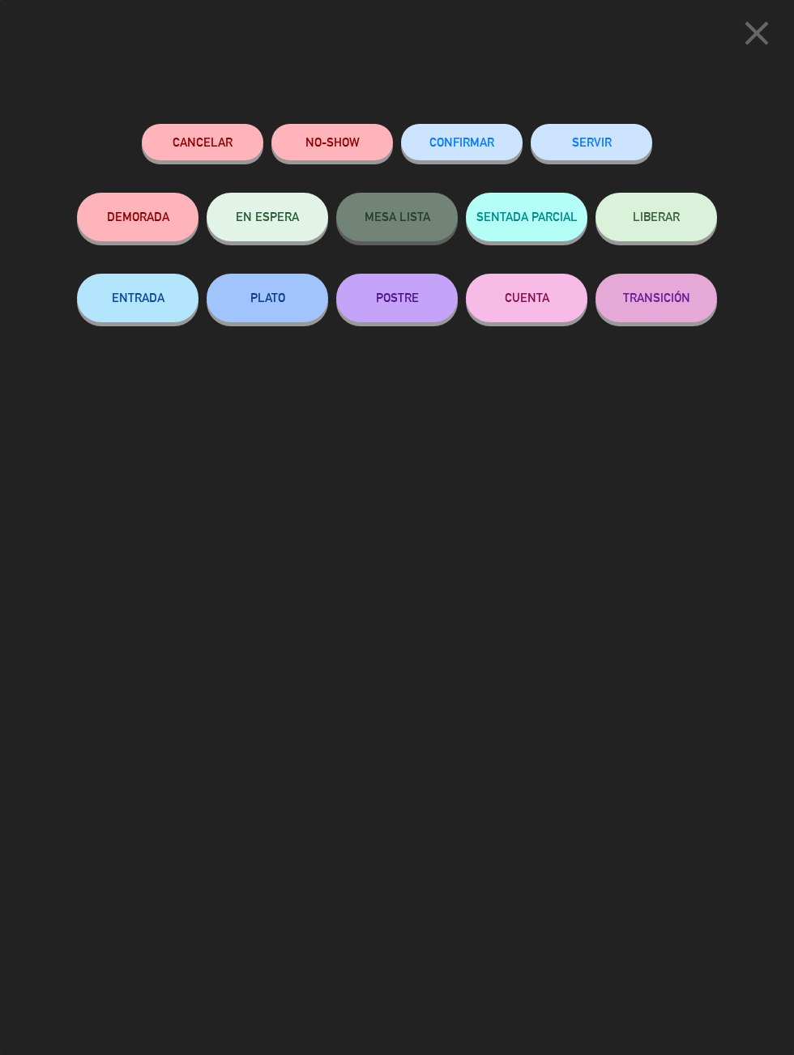
click at [596, 140] on button "SERVIR" at bounding box center [590, 142] width 121 height 36
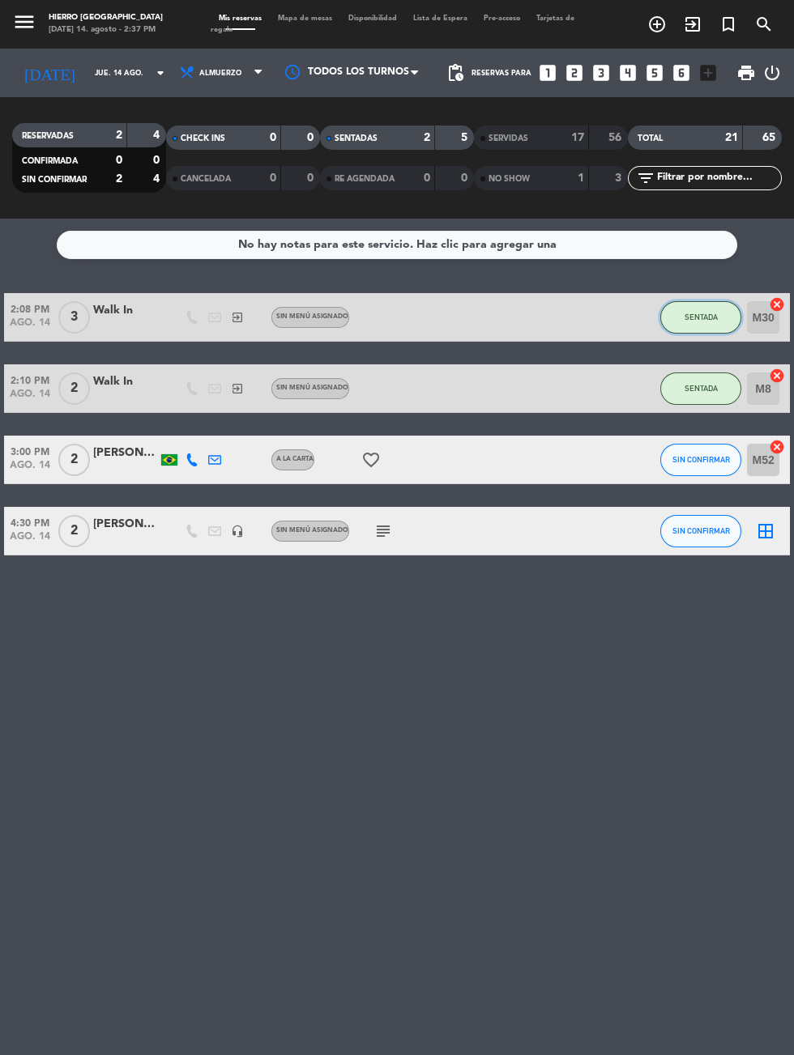
click at [696, 313] on span "SENTADA" at bounding box center [700, 317] width 33 height 9
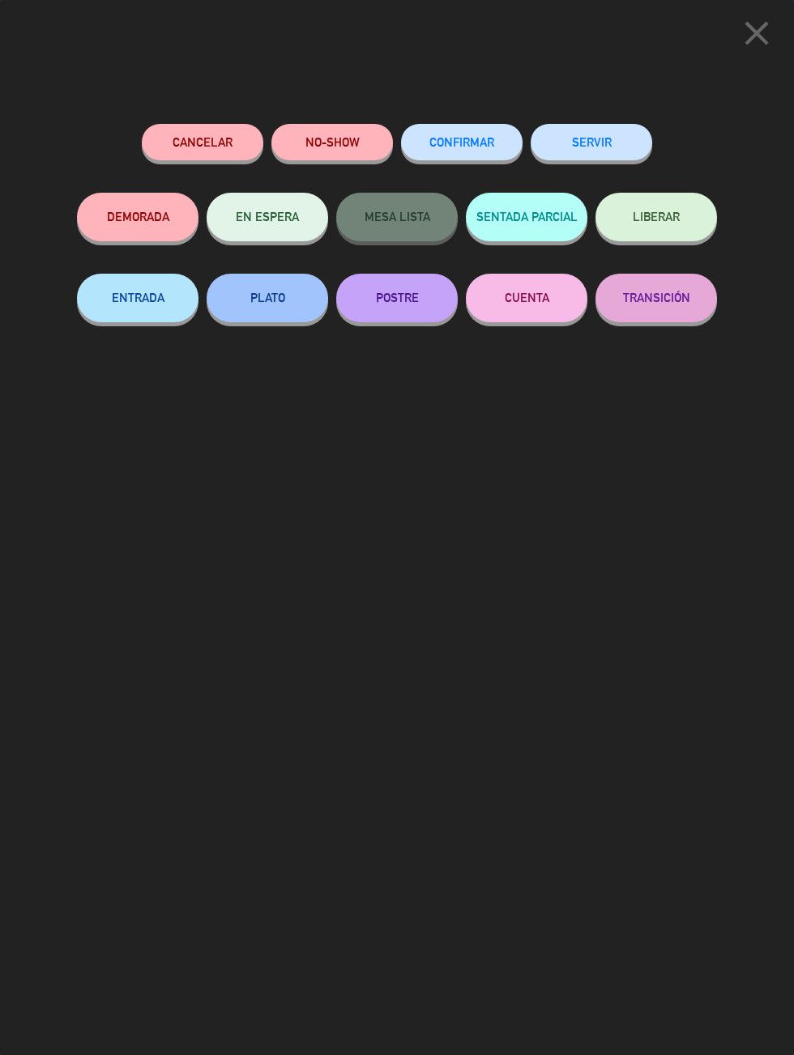
click at [591, 157] on button "SERVIR" at bounding box center [590, 142] width 121 height 36
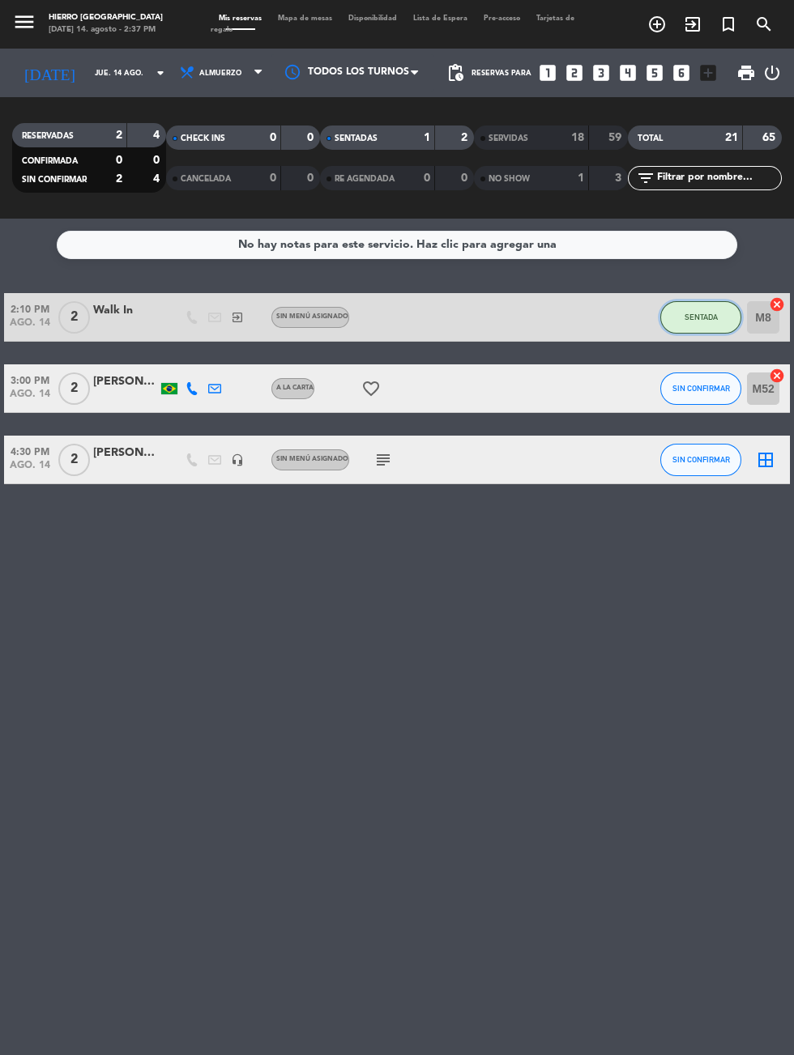
click at [695, 301] on button "SENTADA" at bounding box center [700, 317] width 81 height 32
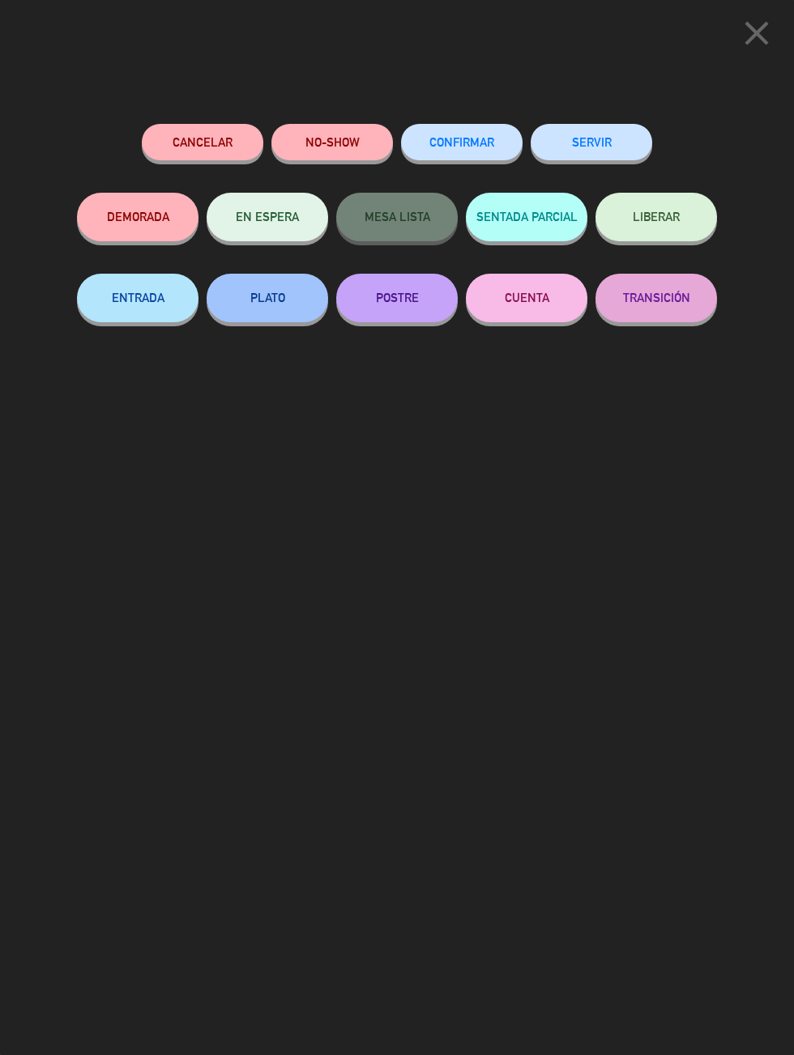
click at [595, 134] on button "SERVIR" at bounding box center [590, 142] width 121 height 36
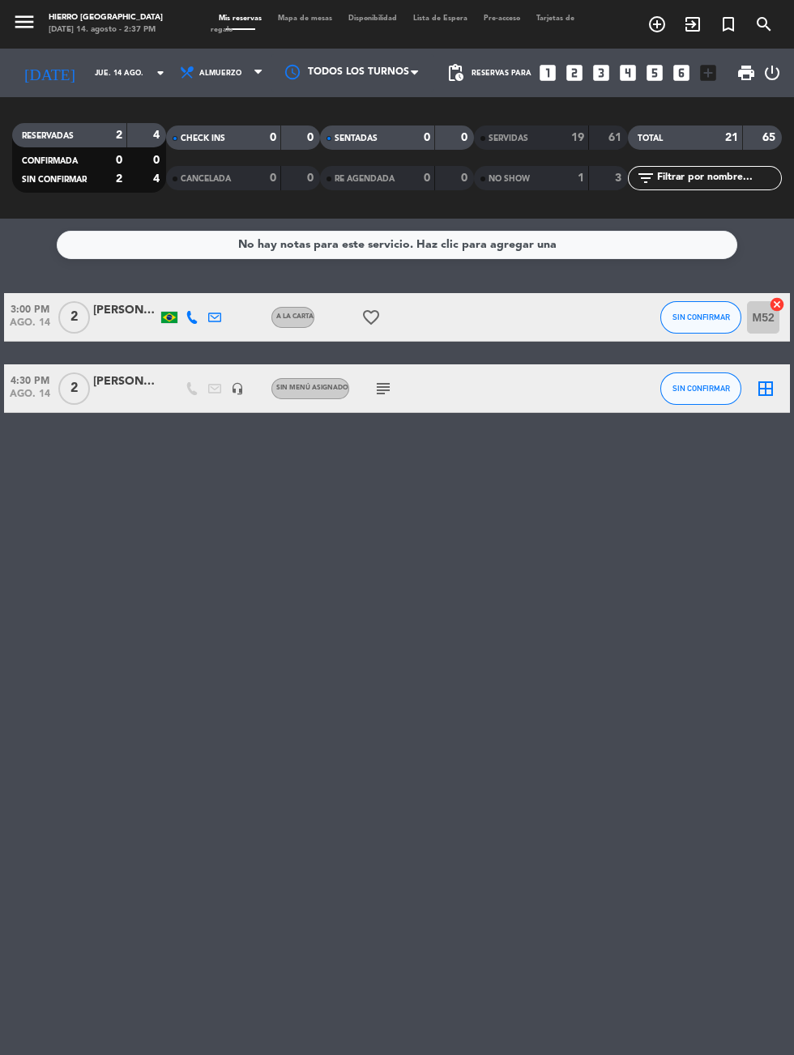
click at [385, 379] on icon "subject" at bounding box center [382, 388] width 19 height 19
